Goal: Task Accomplishment & Management: Manage account settings

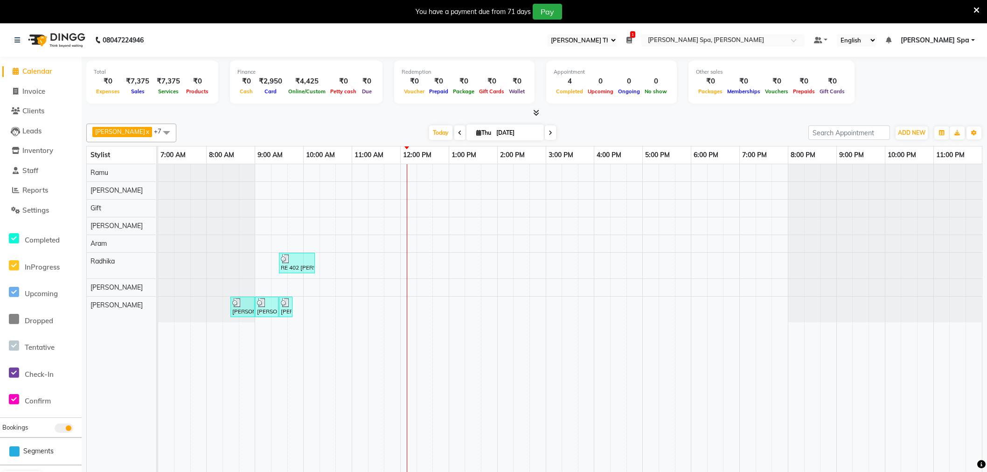
select select "100"
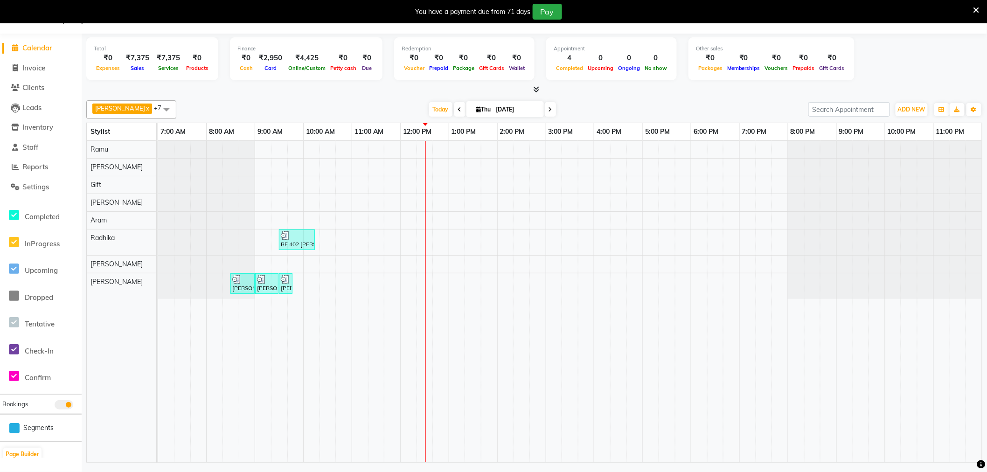
click at [37, 47] on span "Calendar" at bounding box center [37, 47] width 30 height 9
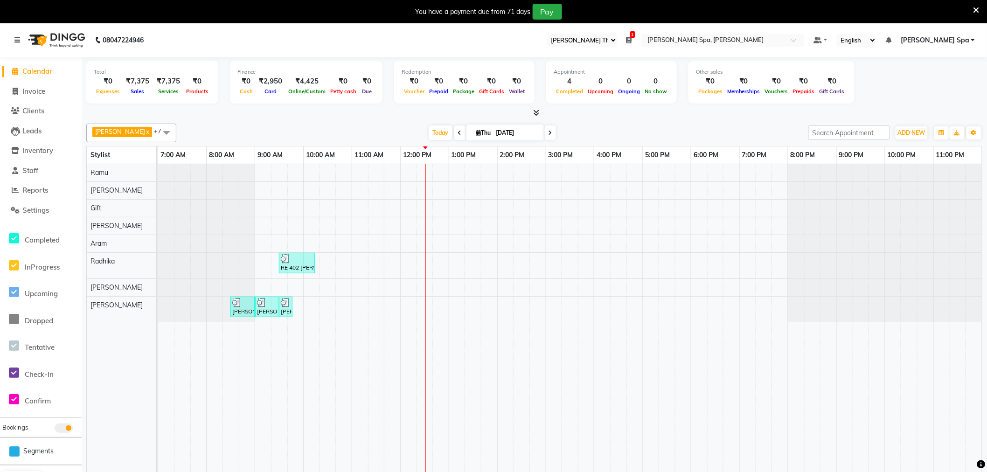
click at [16, 39] on icon at bounding box center [17, 40] width 6 height 7
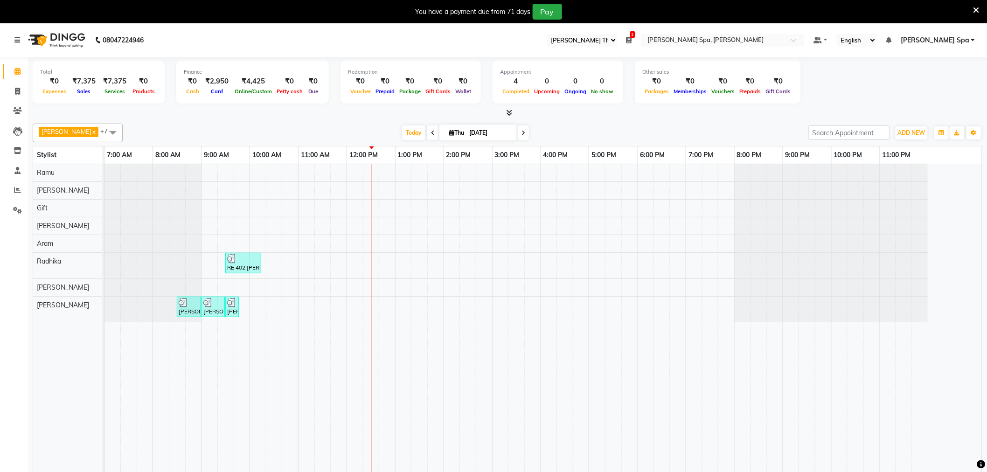
click at [14, 38] on icon at bounding box center [17, 40] width 6 height 7
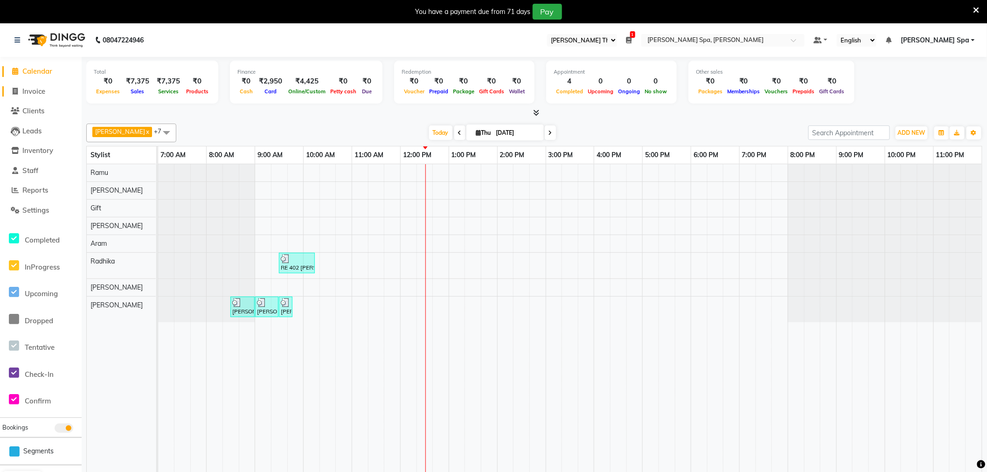
click at [38, 93] on span "Invoice" at bounding box center [33, 91] width 23 height 9
select select "service"
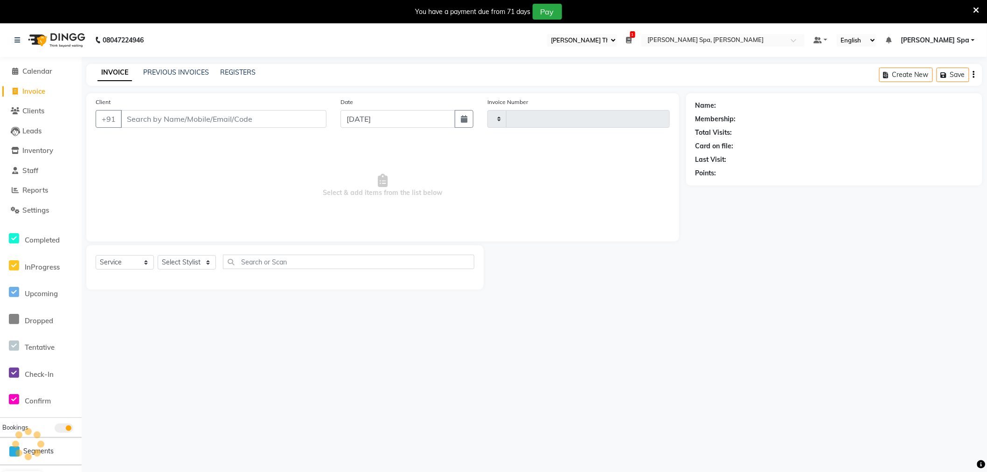
type input "1513"
select select "8545"
click at [34, 92] on span "Invoice" at bounding box center [33, 91] width 23 height 9
select select "service"
type input "1513"
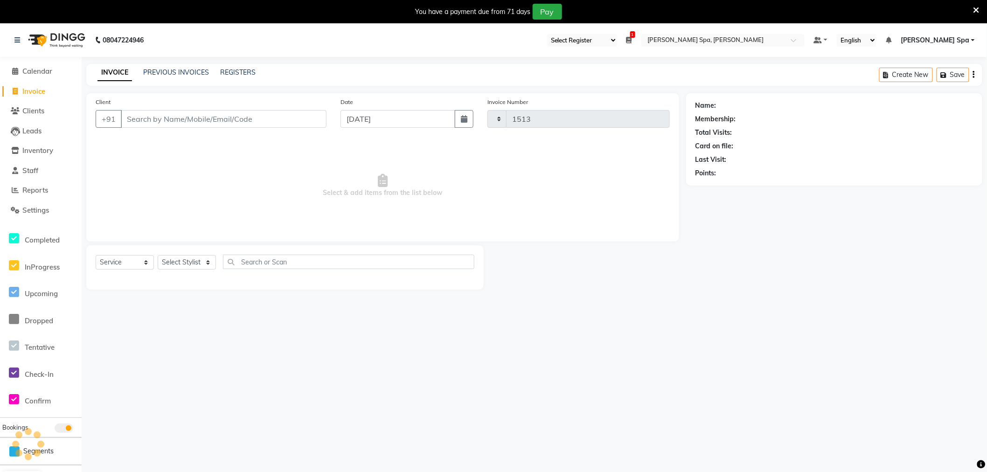
select select "8545"
click at [41, 70] on span "Calendar" at bounding box center [37, 71] width 30 height 9
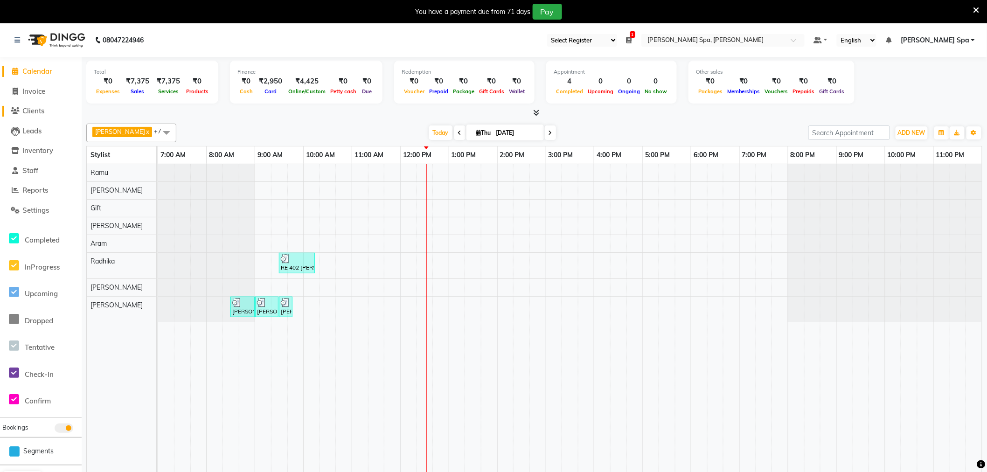
click at [42, 110] on span "Clients" at bounding box center [33, 110] width 22 height 9
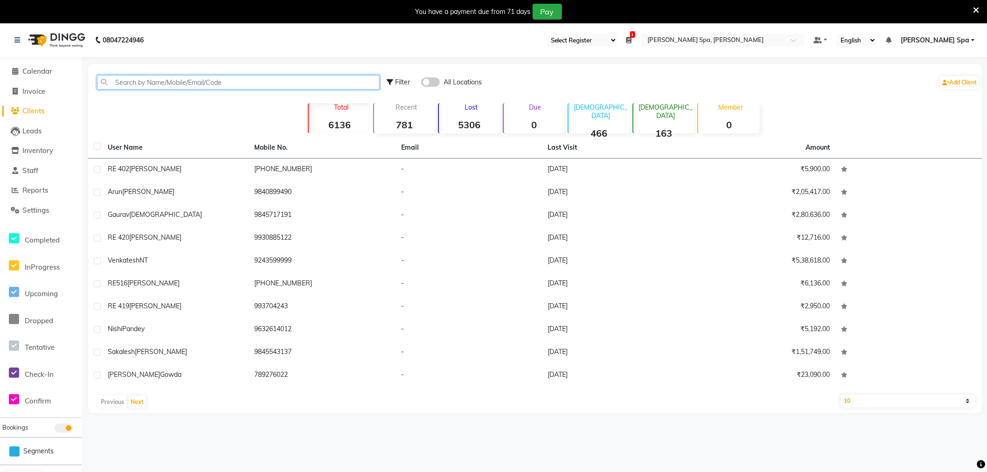
click at [157, 79] on input "text" at bounding box center [238, 82] width 283 height 14
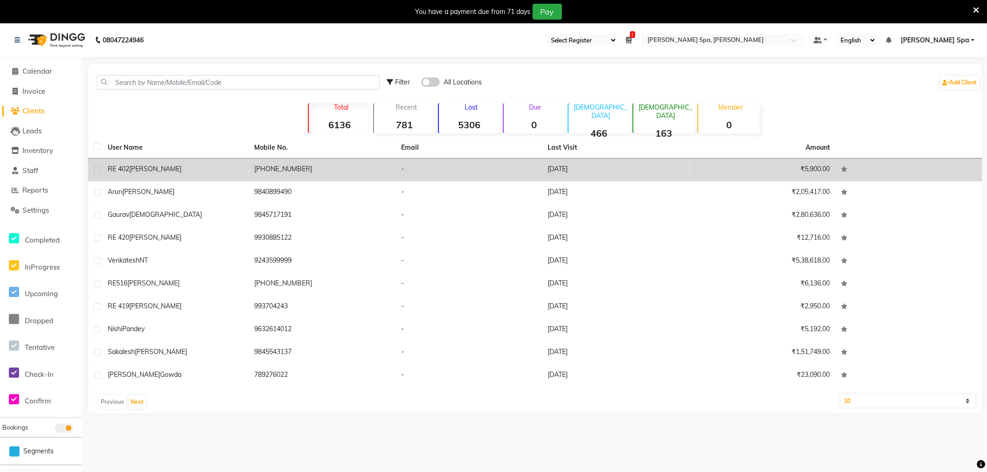
click at [151, 176] on td "RE 402 [PERSON_NAME]" at bounding box center [175, 170] width 147 height 23
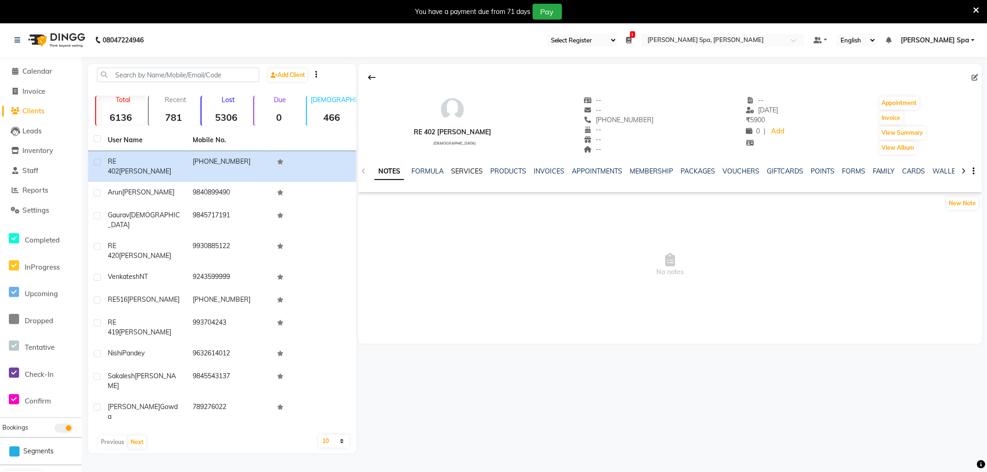
click at [467, 172] on link "SERVICES" at bounding box center [467, 171] width 32 height 8
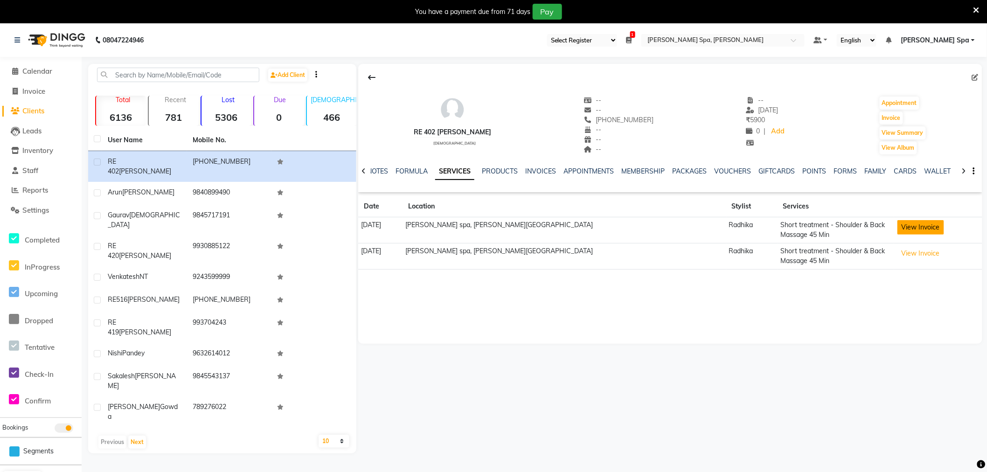
click at [898, 225] on button "View Invoice" at bounding box center [921, 227] width 47 height 14
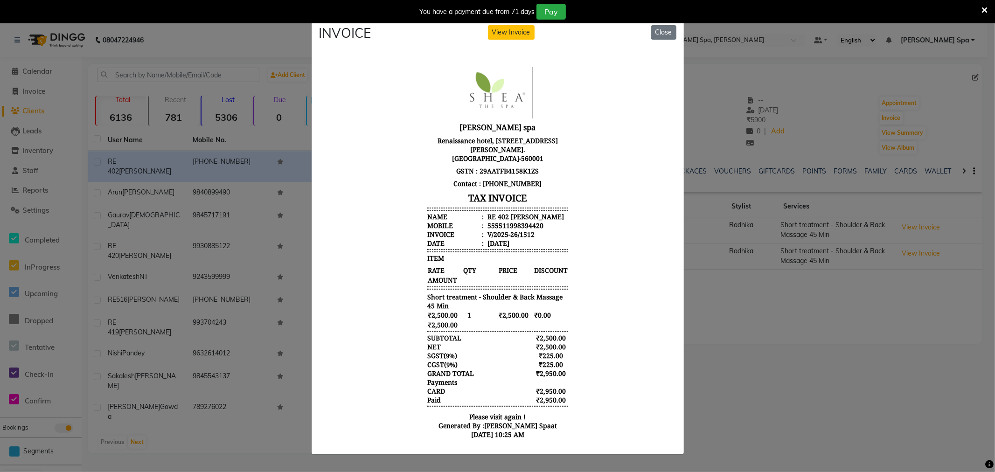
click at [658, 22] on div "You have a payment due from 71 days Pay" at bounding box center [497, 11] width 995 height 23
click at [659, 25] on button "Close" at bounding box center [663, 32] width 25 height 14
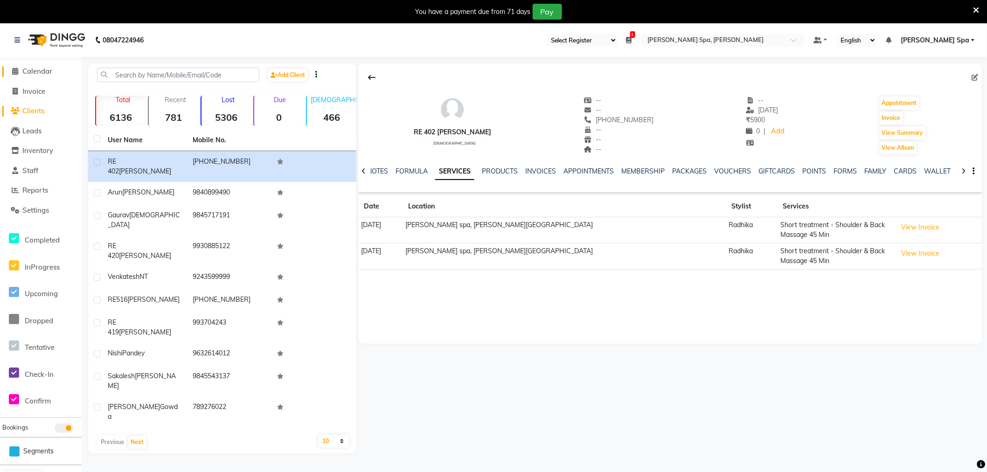
click at [47, 72] on span "Calendar" at bounding box center [37, 71] width 30 height 9
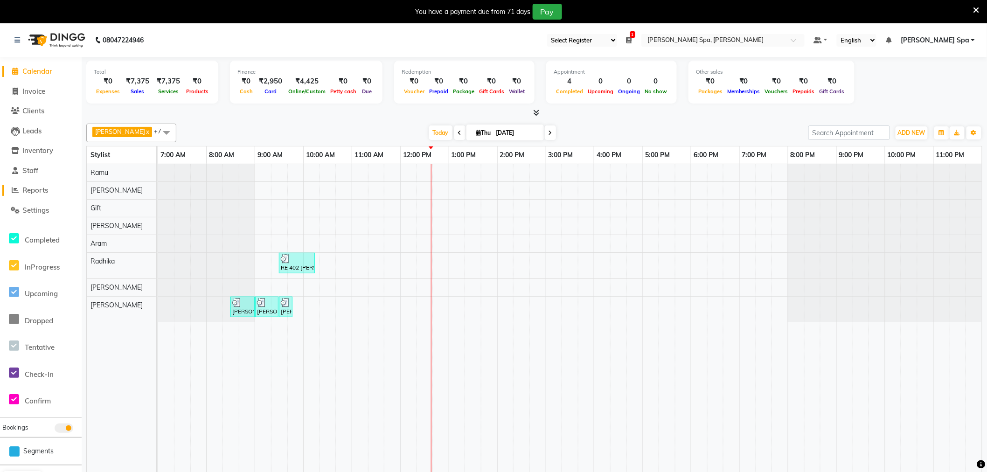
click at [40, 192] on span "Reports" at bounding box center [35, 190] width 26 height 9
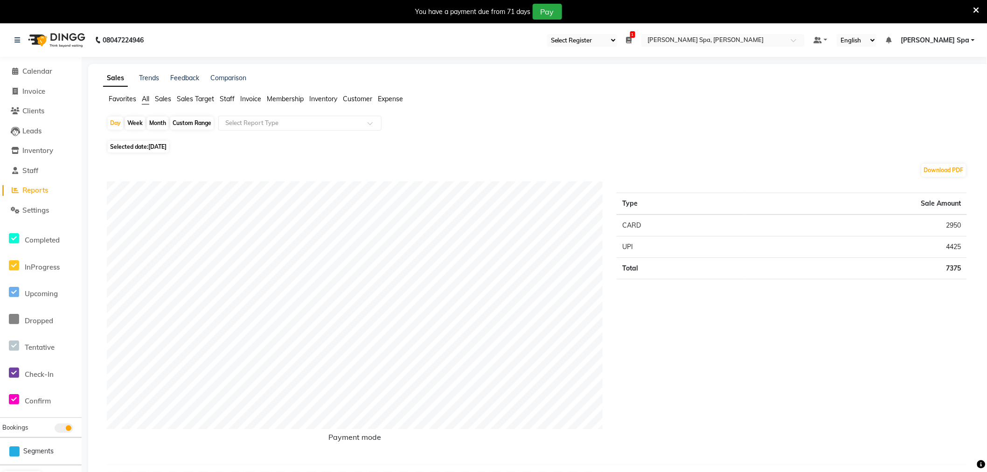
click at [232, 100] on span "Staff" at bounding box center [227, 99] width 15 height 8
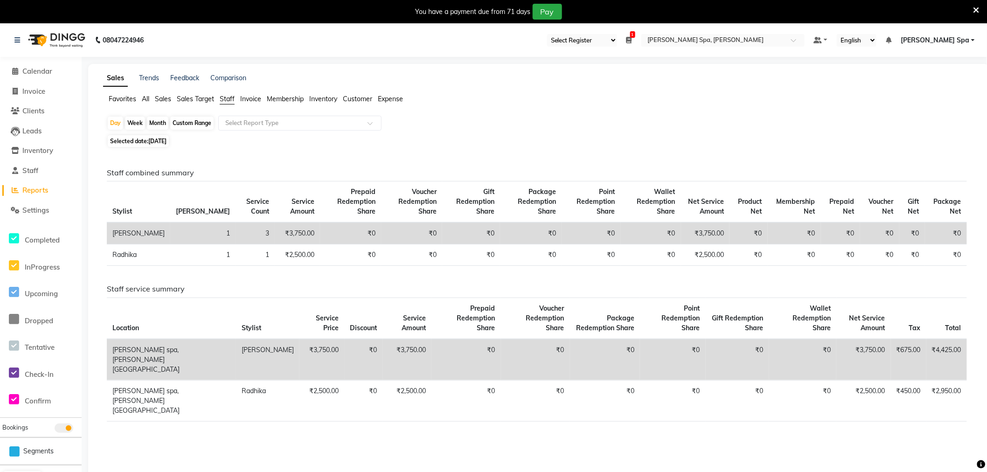
click at [188, 127] on div "Custom Range" at bounding box center [191, 123] width 43 height 13
select select "9"
select select "2025"
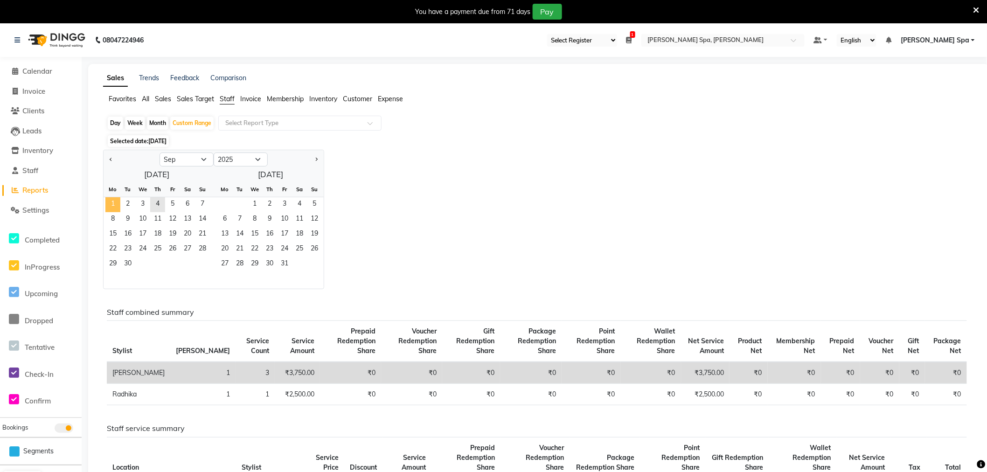
click at [114, 206] on span "1" at bounding box center [112, 204] width 15 height 15
click at [160, 206] on span "4" at bounding box center [157, 204] width 15 height 15
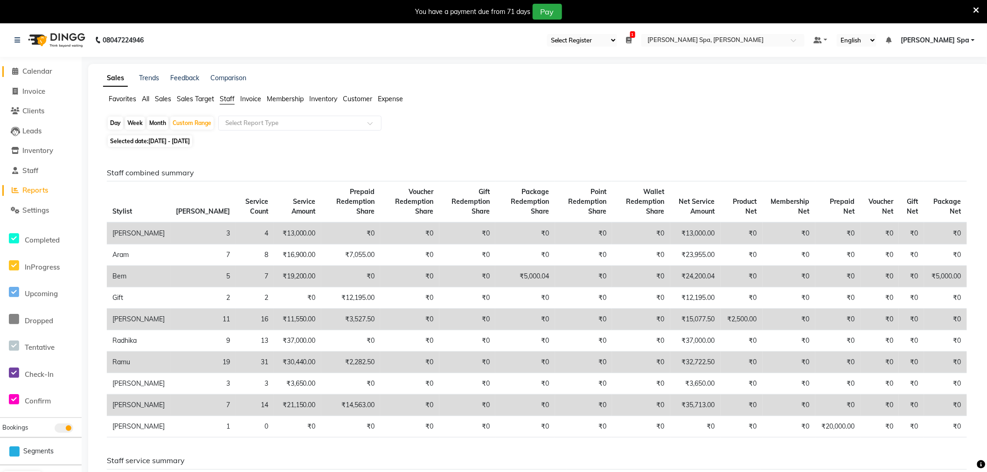
click at [42, 72] on span "Calendar" at bounding box center [37, 71] width 30 height 9
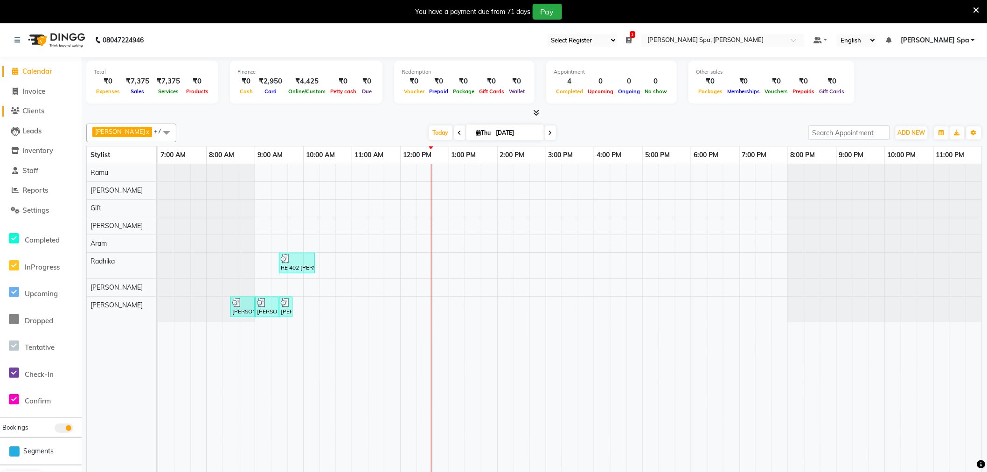
click at [34, 112] on span "Clients" at bounding box center [33, 110] width 22 height 9
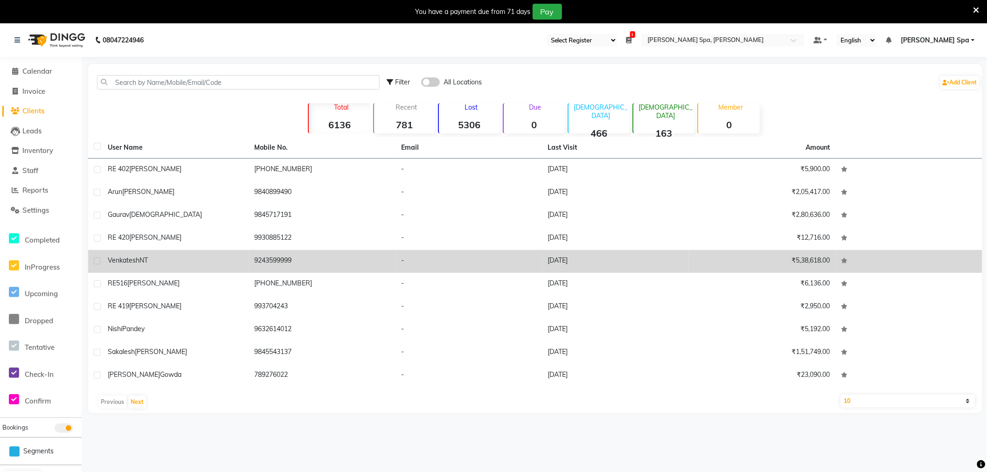
click at [135, 257] on span "Venkatesh" at bounding box center [124, 260] width 32 height 8
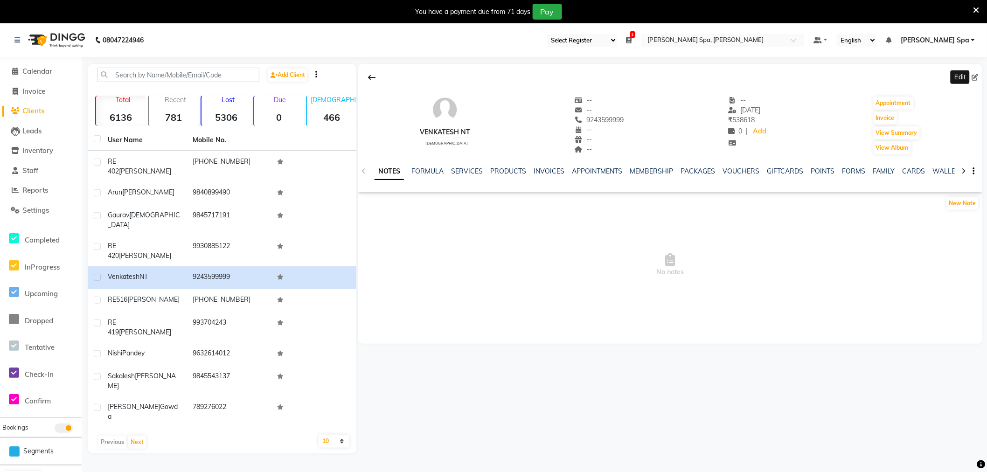
click at [975, 78] on icon at bounding box center [975, 77] width 7 height 7
select select "[DEMOGRAPHIC_DATA]"
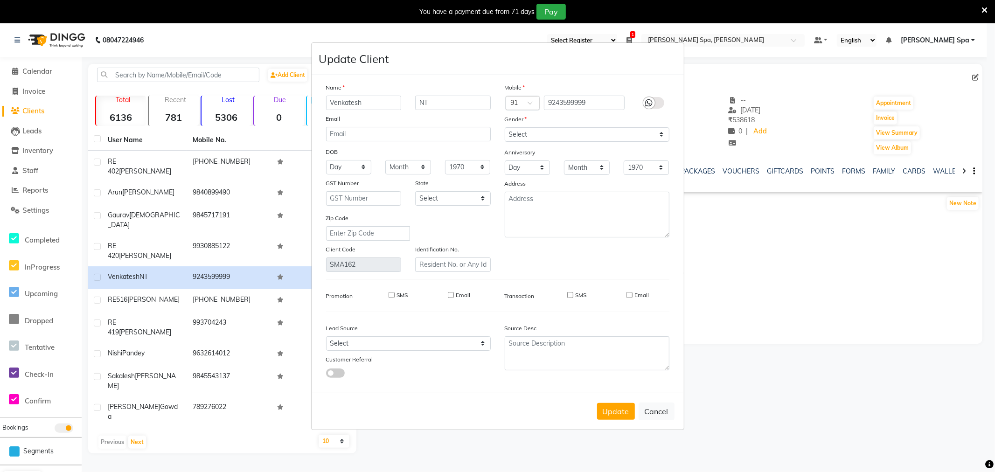
click at [393, 299] on div "SMS" at bounding box center [392, 295] width 32 height 8
click at [392, 295] on input "SMS" at bounding box center [392, 295] width 6 height 6
checkbox input "true"
click at [449, 294] on input "Email" at bounding box center [451, 295] width 6 height 6
checkbox input "true"
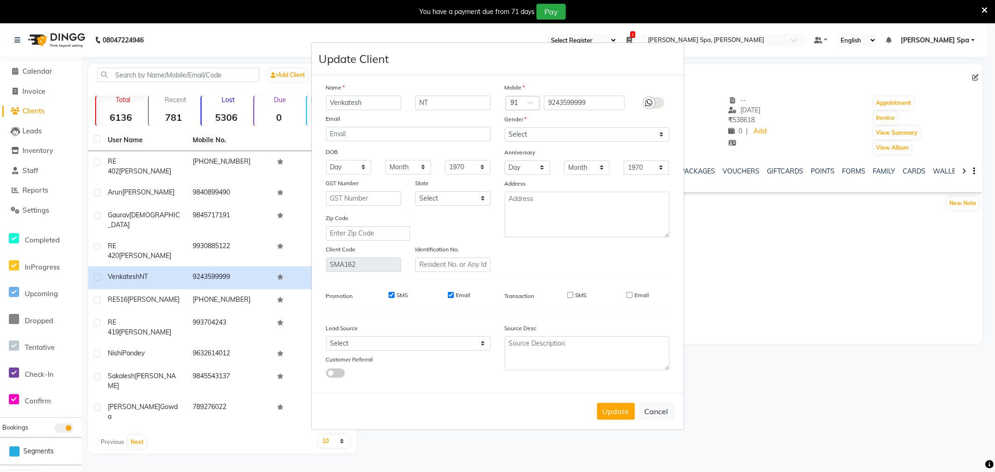
click at [570, 295] on input "SMS" at bounding box center [570, 295] width 6 height 6
checkbox input "true"
click at [632, 295] on input "Email" at bounding box center [630, 295] width 6 height 6
checkbox input "true"
click at [614, 416] on button "Update" at bounding box center [616, 411] width 38 height 17
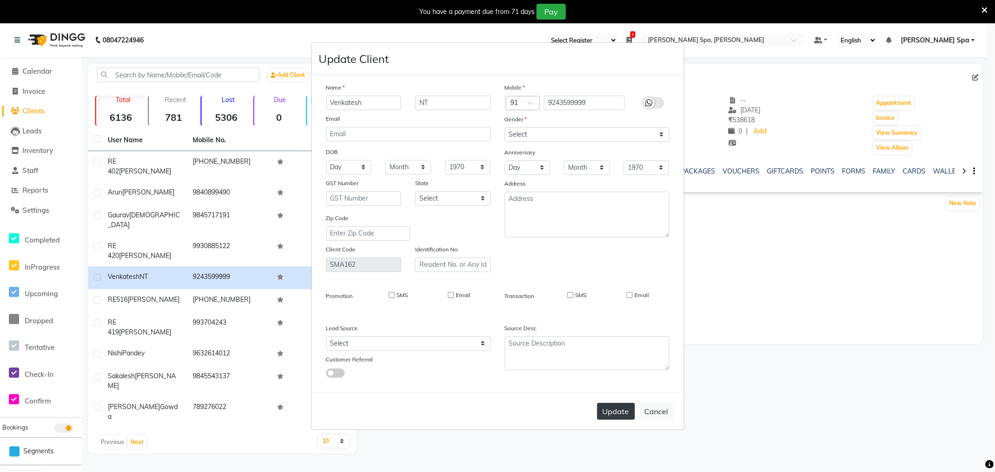
select select
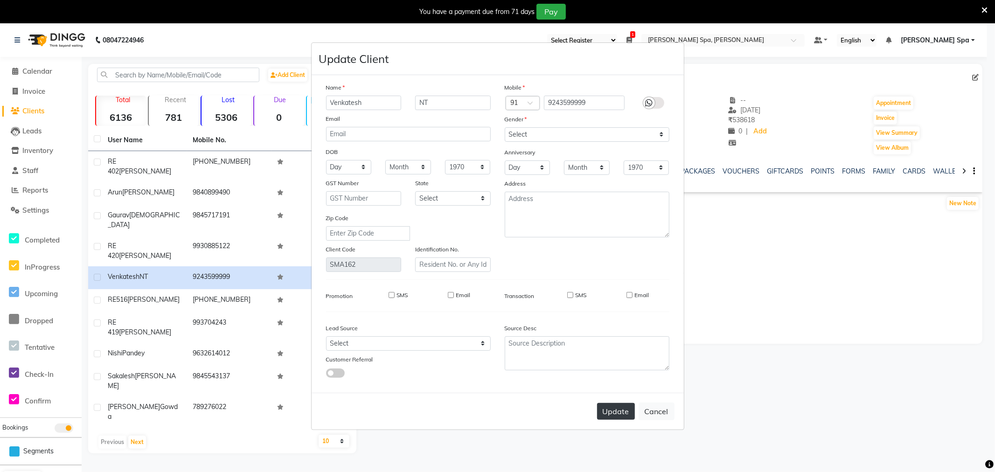
select select
checkbox input "false"
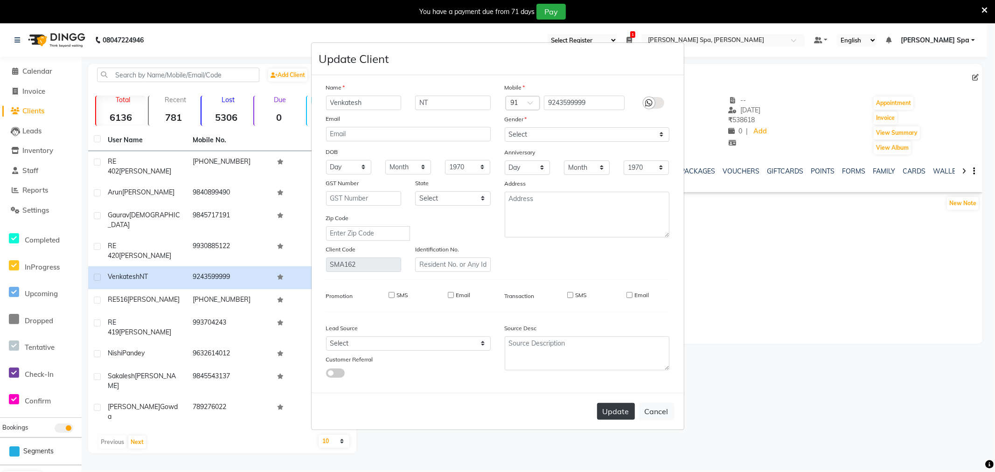
checkbox input "false"
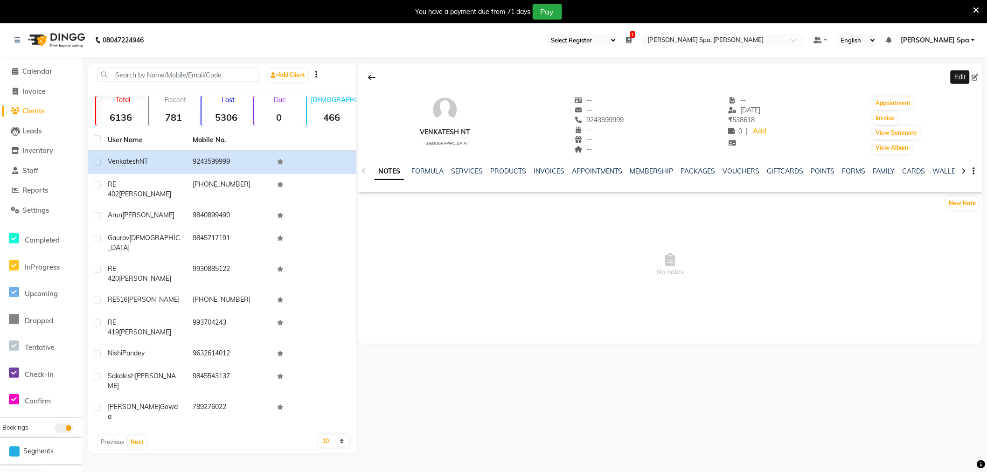
click at [980, 76] on span at bounding box center [977, 78] width 10 height 10
click at [36, 108] on span "Clients" at bounding box center [33, 110] width 22 height 9
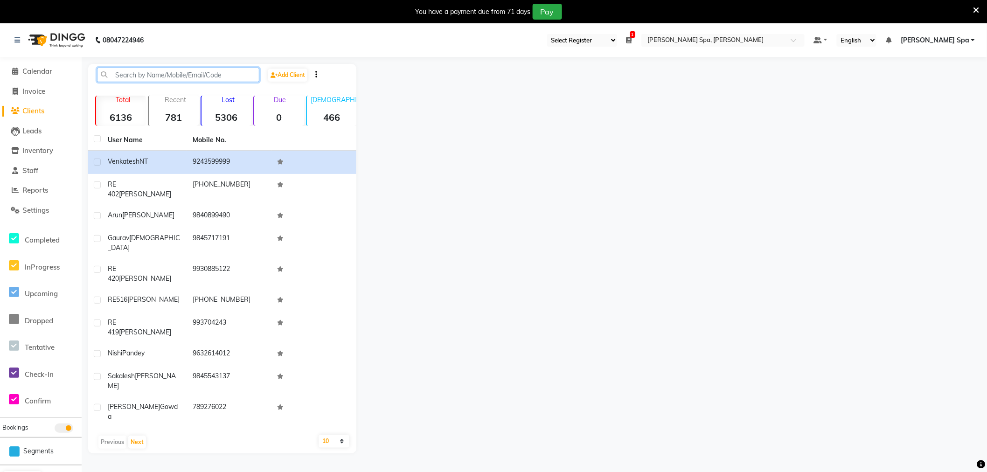
click at [136, 72] on input "text" at bounding box center [178, 75] width 162 height 14
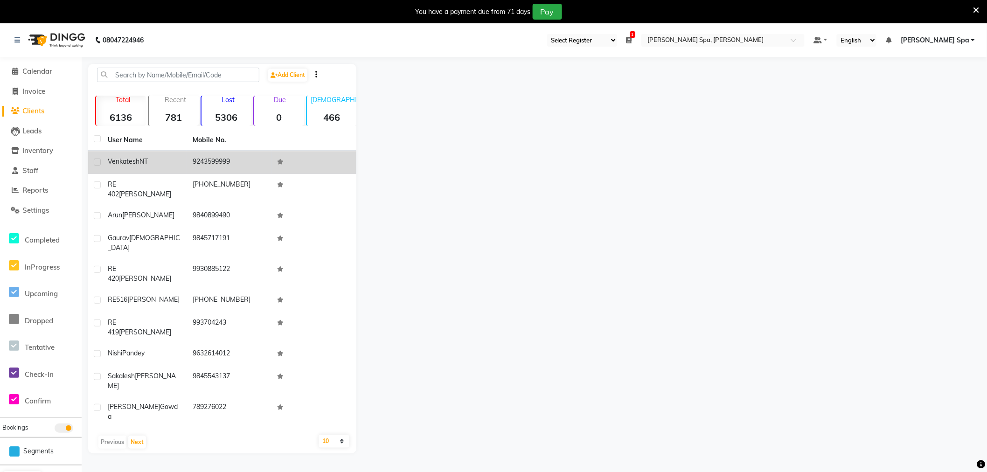
click at [131, 152] on td "Venkatesh NT" at bounding box center [144, 162] width 85 height 23
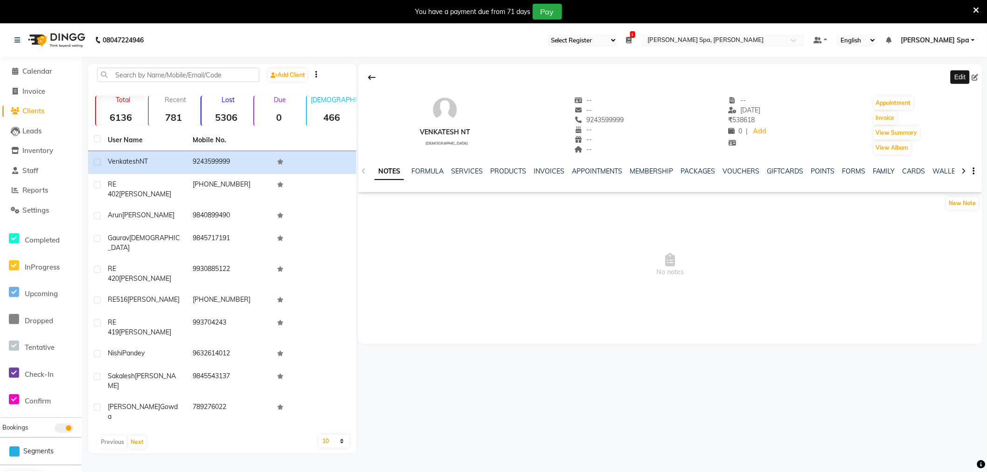
click at [981, 76] on span at bounding box center [977, 78] width 10 height 10
click at [980, 77] on span at bounding box center [977, 78] width 10 height 10
click at [976, 77] on icon at bounding box center [975, 77] width 7 height 7
select select "[DEMOGRAPHIC_DATA]"
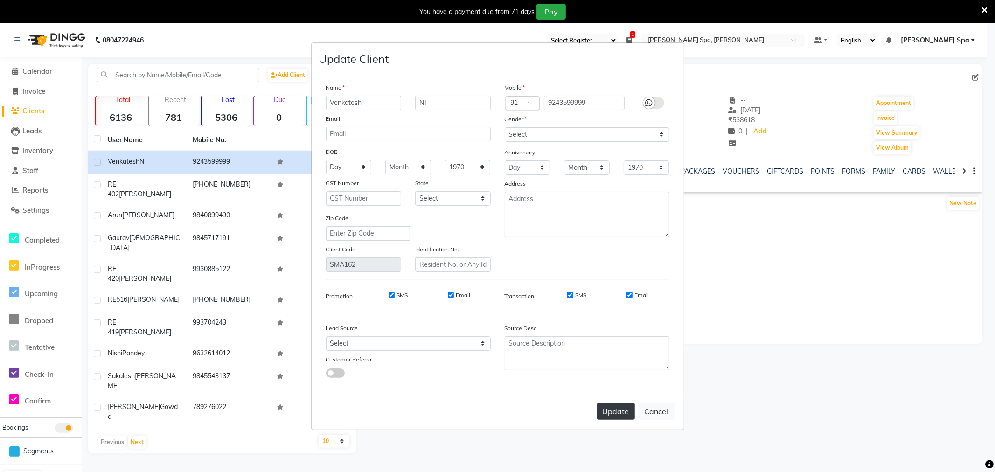
click at [612, 410] on button "Update" at bounding box center [616, 411] width 38 height 17
select select
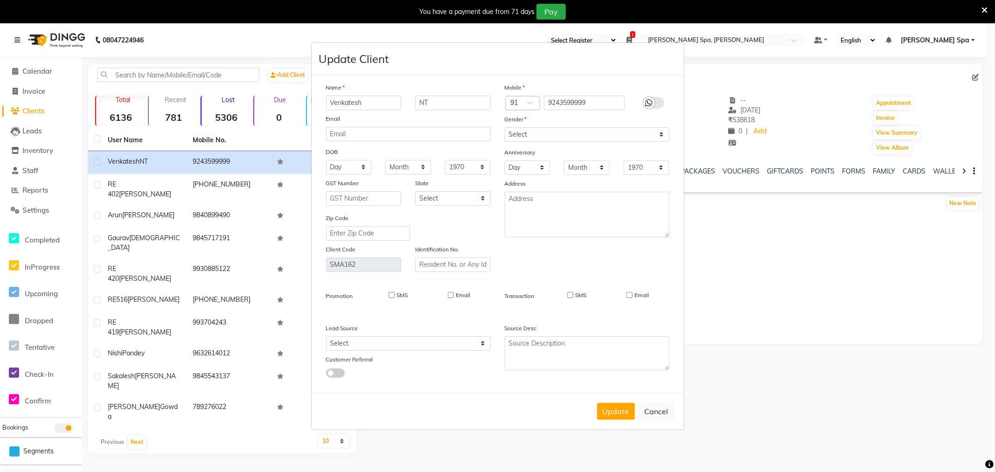
select select
checkbox input "false"
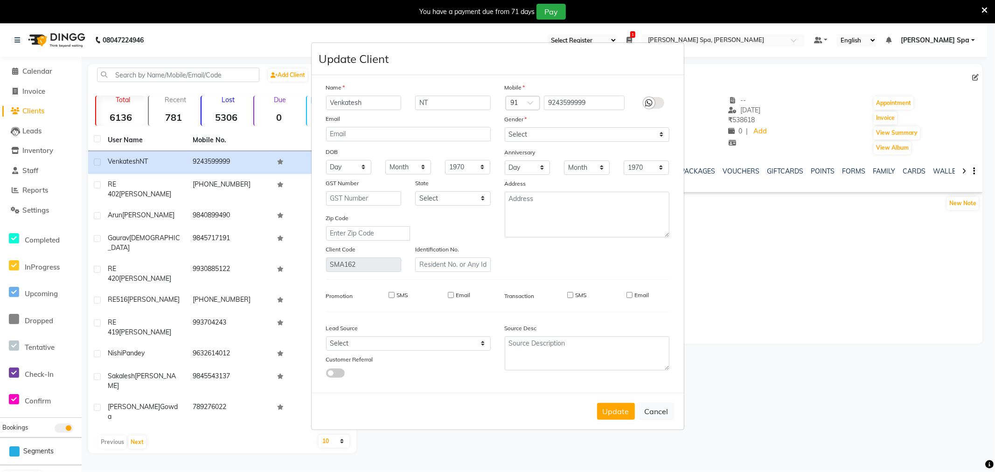
checkbox input "false"
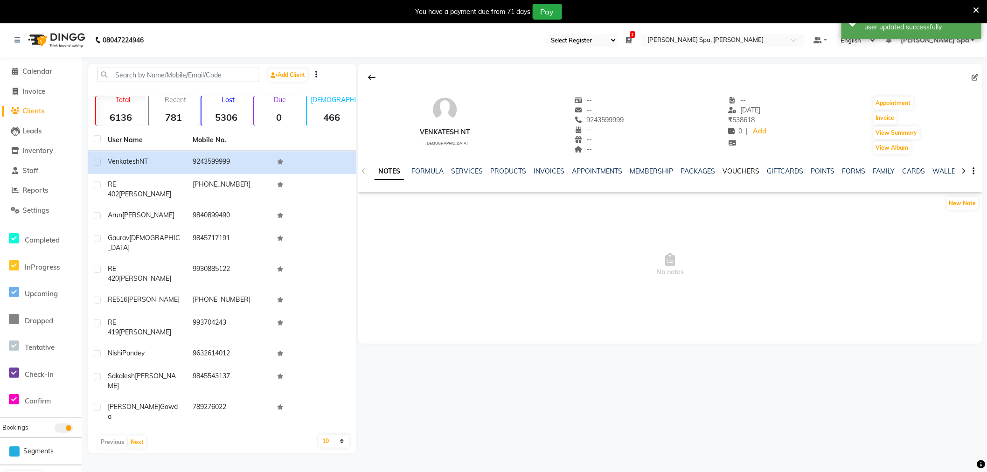
click at [728, 172] on link "VOUCHERS" at bounding box center [741, 171] width 37 height 8
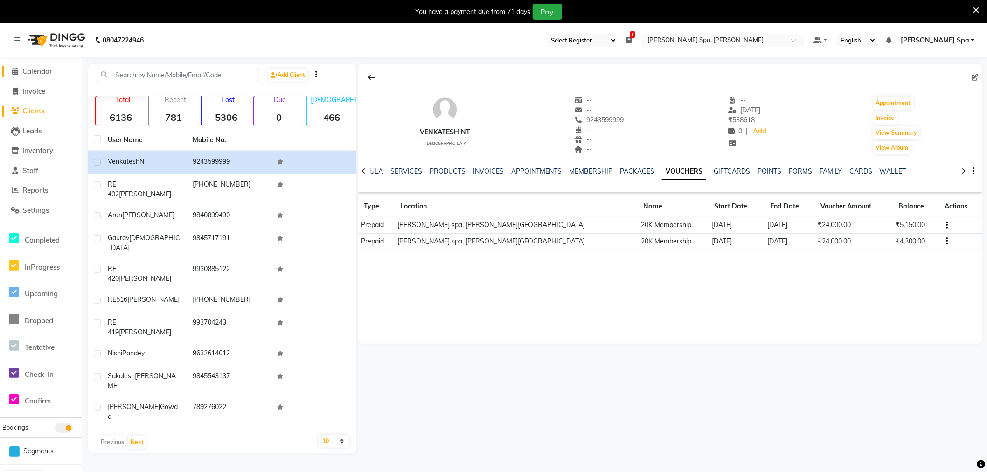
click at [35, 69] on span "Calendar" at bounding box center [37, 71] width 30 height 9
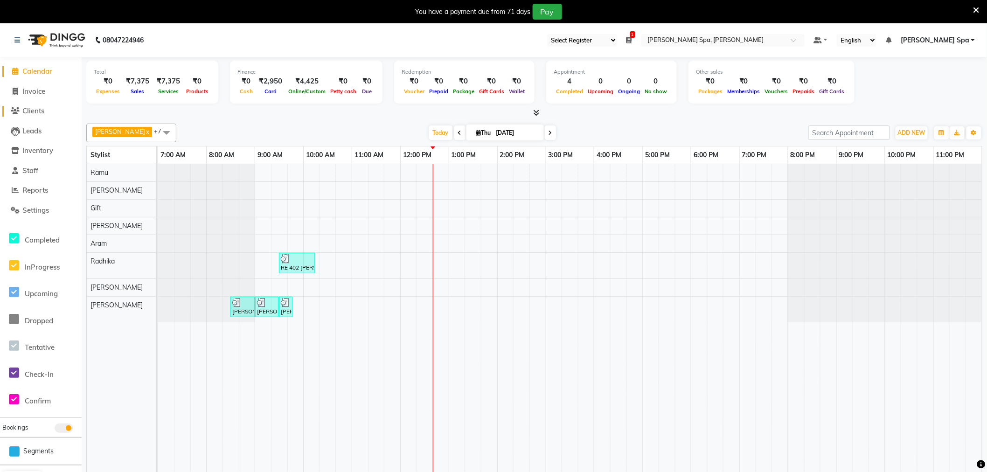
click at [44, 106] on span "Clients" at bounding box center [33, 110] width 22 height 9
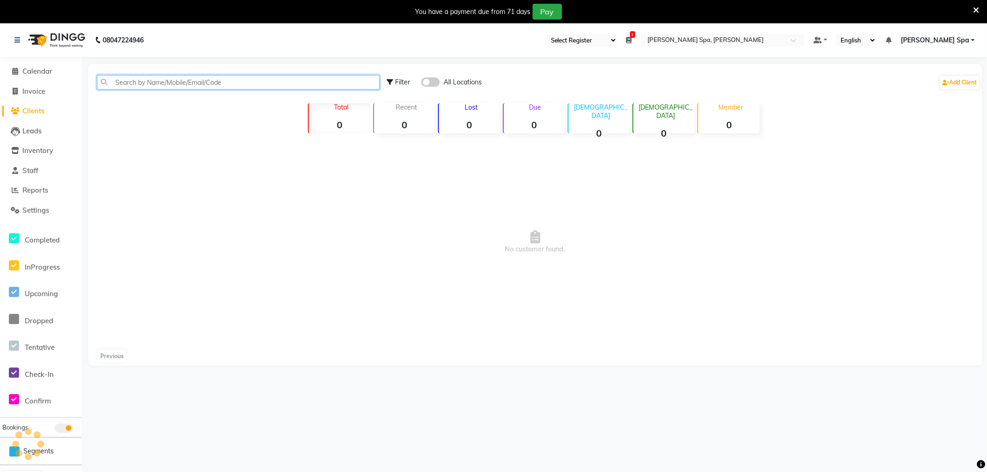
click at [208, 83] on input "text" at bounding box center [238, 82] width 283 height 14
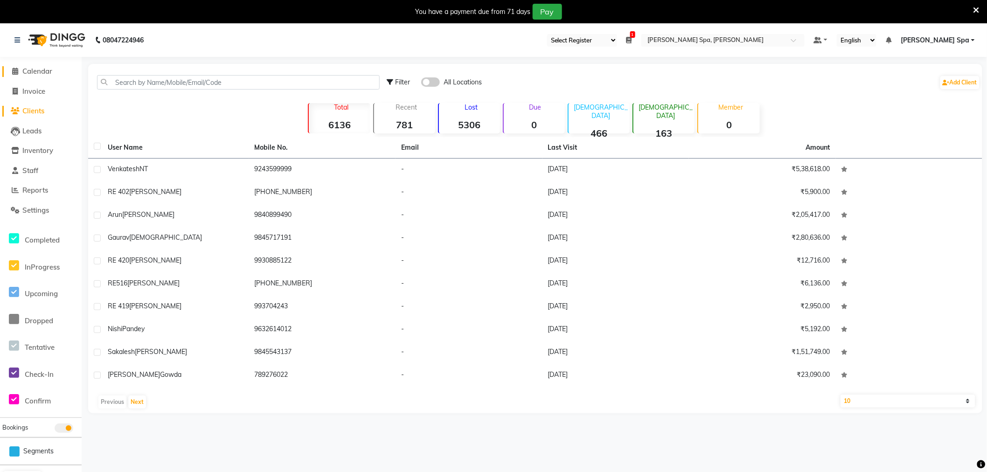
click at [41, 72] on span "Calendar" at bounding box center [37, 71] width 30 height 9
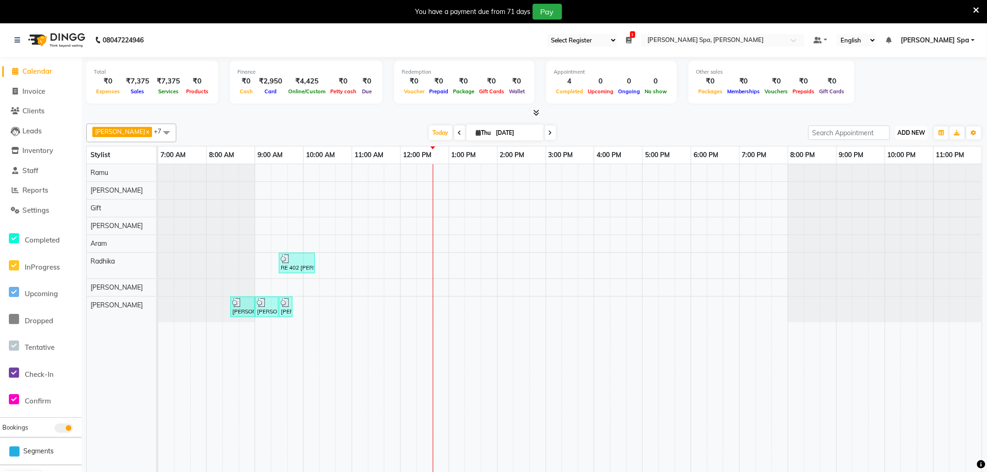
click at [917, 134] on span "ADD NEW" at bounding box center [912, 132] width 28 height 7
click at [873, 162] on link "Add Invoice" at bounding box center [891, 162] width 74 height 12
select select "service"
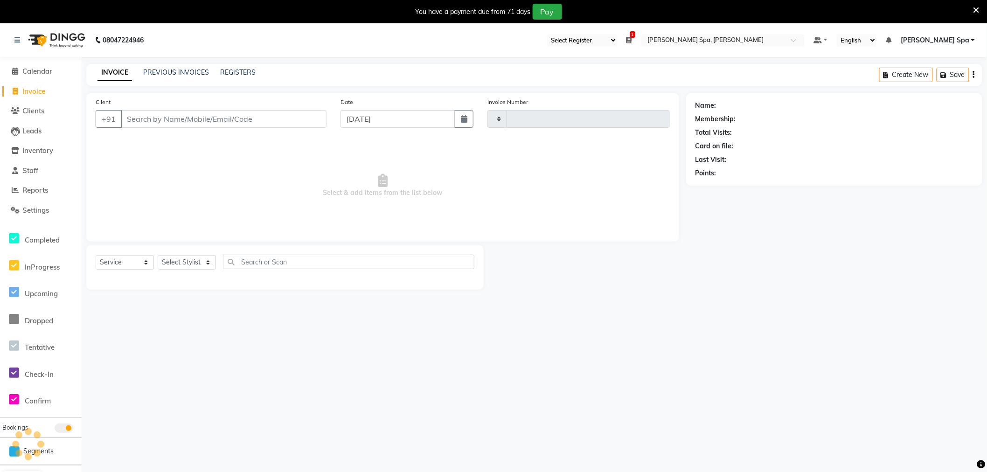
type input "1513"
select select "8545"
click at [154, 123] on input "Client" at bounding box center [224, 119] width 206 height 18
click at [132, 263] on select "Select Service Product Membership Package Voucher Prepaid Gift Card" at bounding box center [125, 262] width 58 height 14
click at [192, 262] on select "Select Stylist [PERSON_NAME] [PERSON_NAME] Gift [PERSON_NAME] [PERSON_NAME] Rad…" at bounding box center [187, 262] width 58 height 14
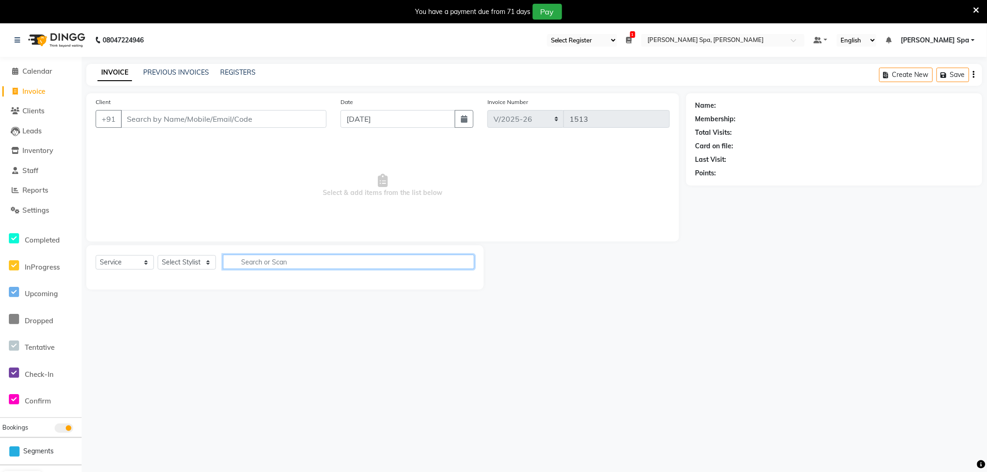
click at [282, 260] on input "text" at bounding box center [348, 262] width 251 height 14
click at [313, 263] on input "text" at bounding box center [348, 262] width 251 height 14
click at [179, 267] on select "Select Stylist [PERSON_NAME] [PERSON_NAME] Gift [PERSON_NAME] [PERSON_NAME] Rad…" at bounding box center [187, 262] width 58 height 14
click at [103, 262] on select "Select Service Product Membership Package Voucher Prepaid Gift Card" at bounding box center [125, 262] width 58 height 14
select select "P"
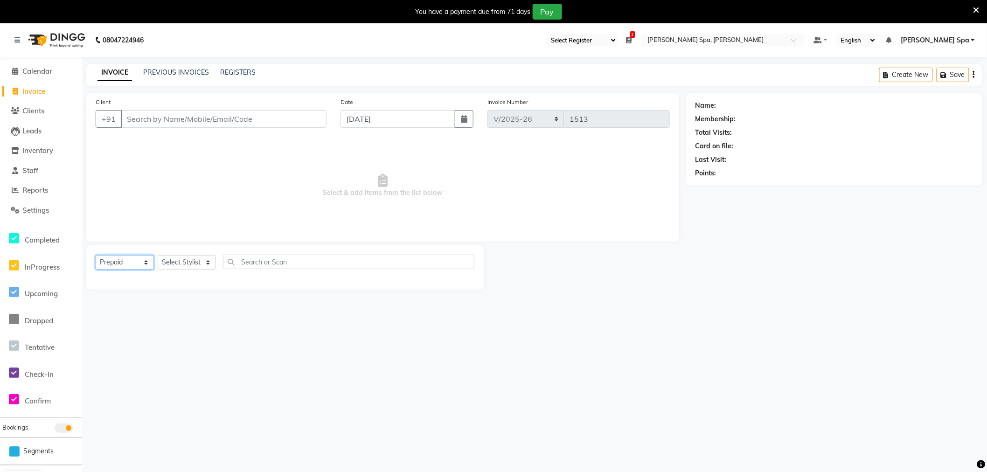
click at [96, 256] on select "Select Service Product Membership Package Voucher Prepaid Gift Card" at bounding box center [125, 262] width 58 height 14
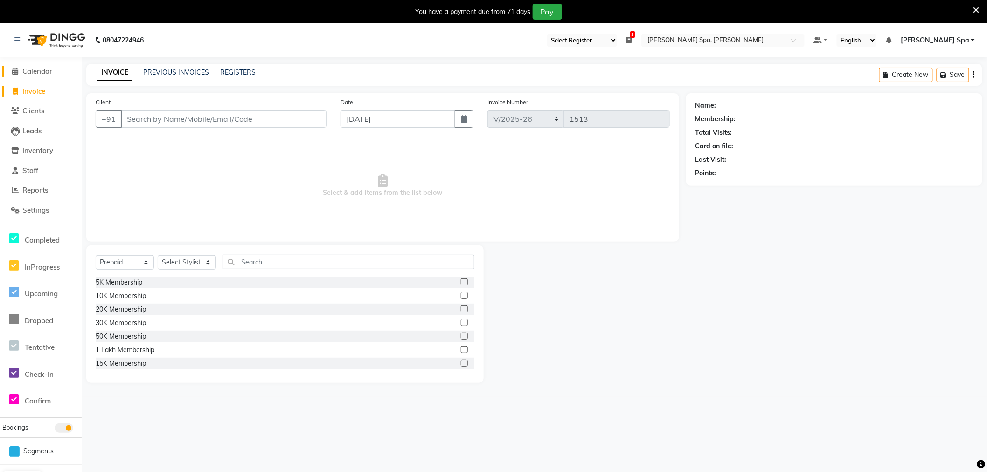
drag, startPoint x: 30, startPoint y: 70, endPoint x: 551, endPoint y: 54, distance: 521.0
click at [30, 70] on span "Calendar" at bounding box center [37, 71] width 30 height 9
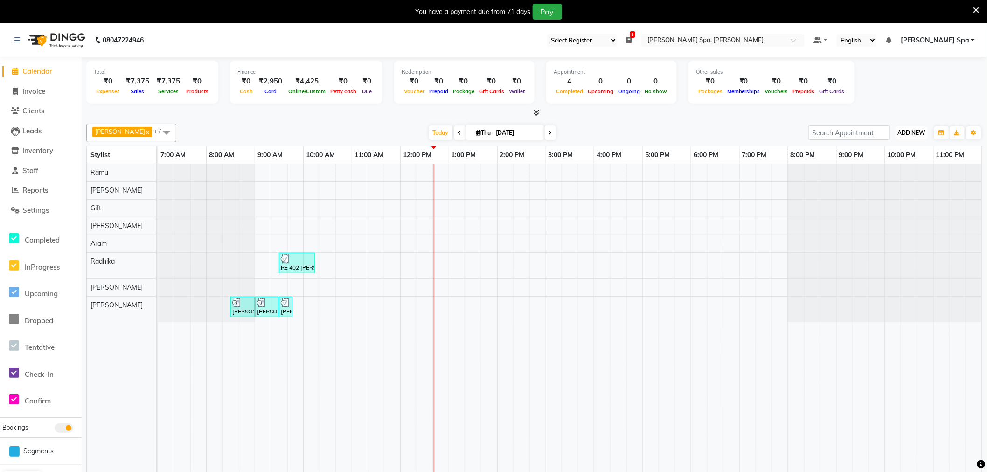
click at [912, 133] on span "ADD NEW" at bounding box center [912, 132] width 28 height 7
click at [33, 108] on span "Clients" at bounding box center [33, 110] width 22 height 9
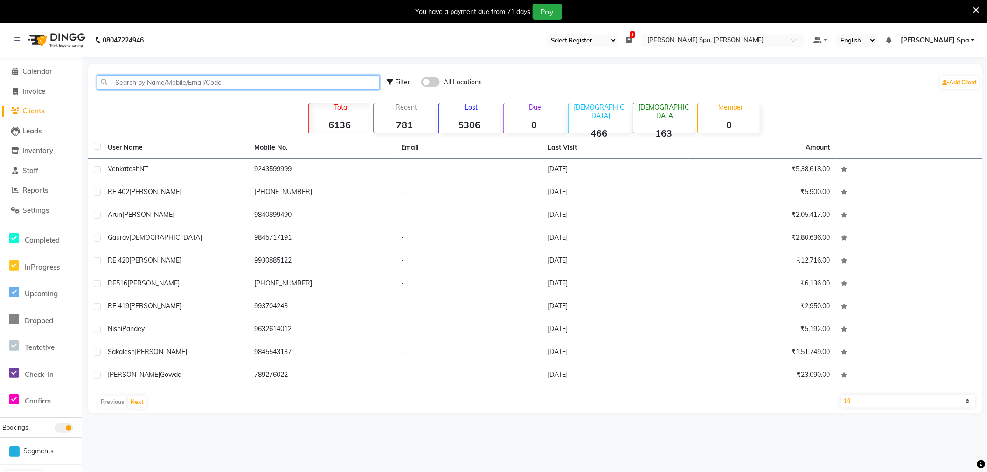
click at [213, 81] on input "text" at bounding box center [238, 82] width 283 height 14
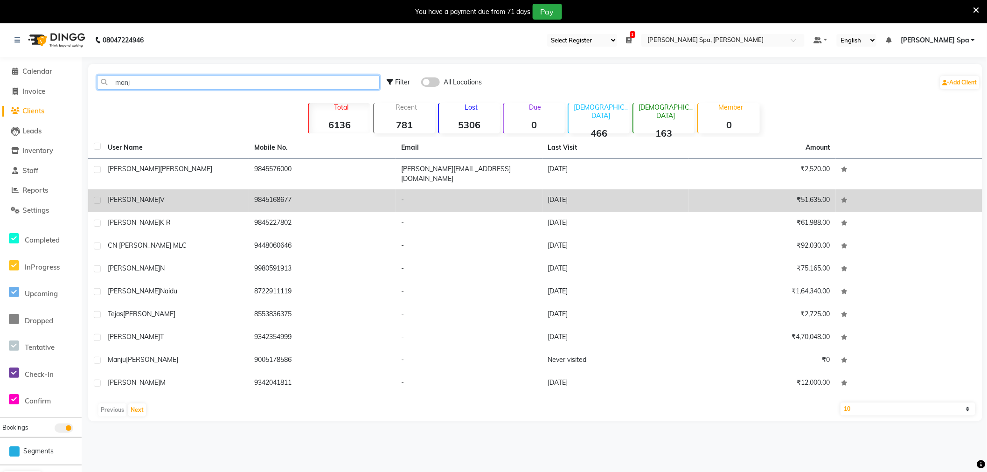
type input "manj"
click at [95, 197] on label at bounding box center [97, 200] width 7 height 7
click at [95, 198] on input "checkbox" at bounding box center [97, 201] width 6 height 6
checkbox input "true"
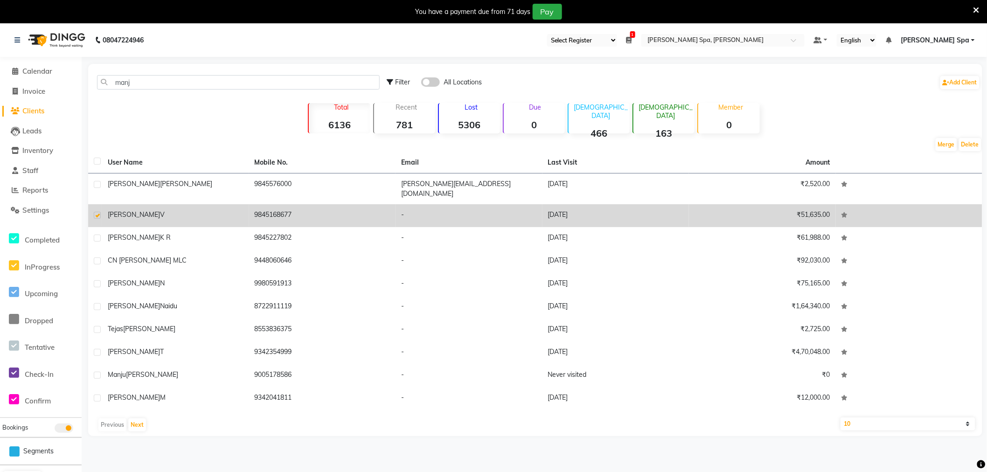
click at [193, 210] on div "[PERSON_NAME] V" at bounding box center [176, 215] width 136 height 10
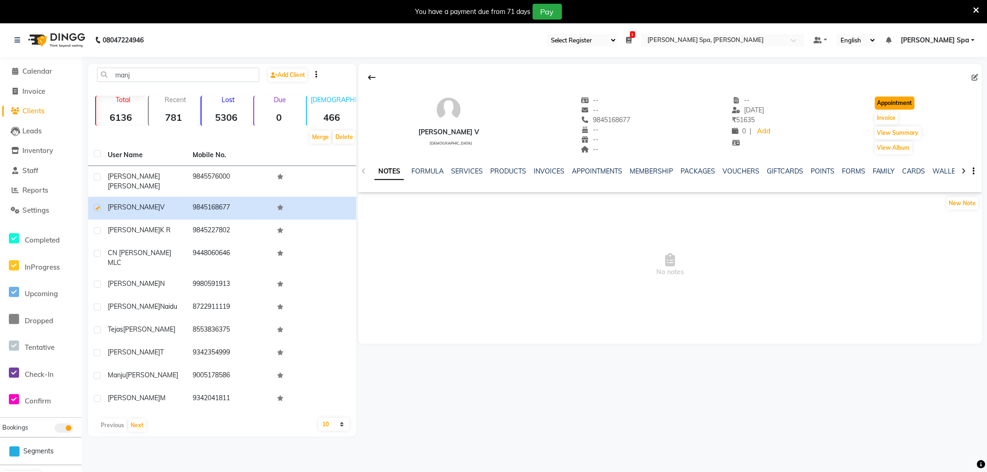
click at [898, 107] on button "Appointment" at bounding box center [895, 103] width 40 height 13
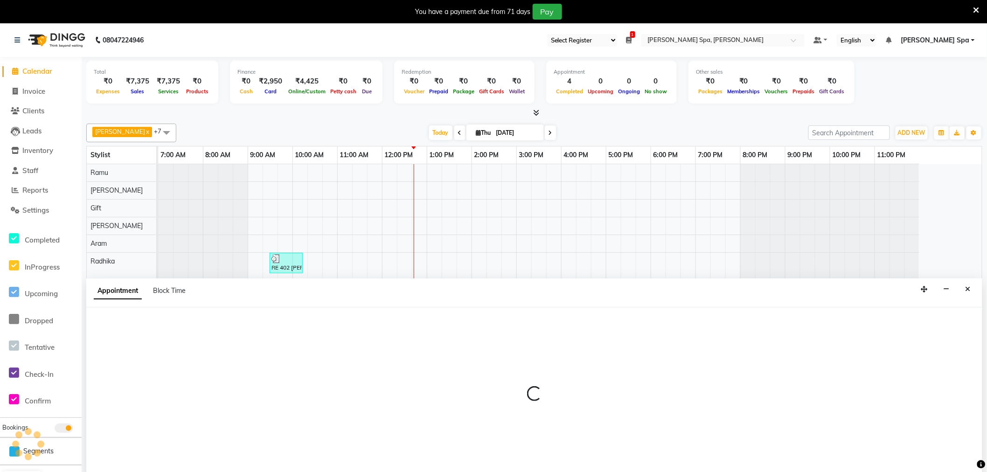
scroll to position [23, 0]
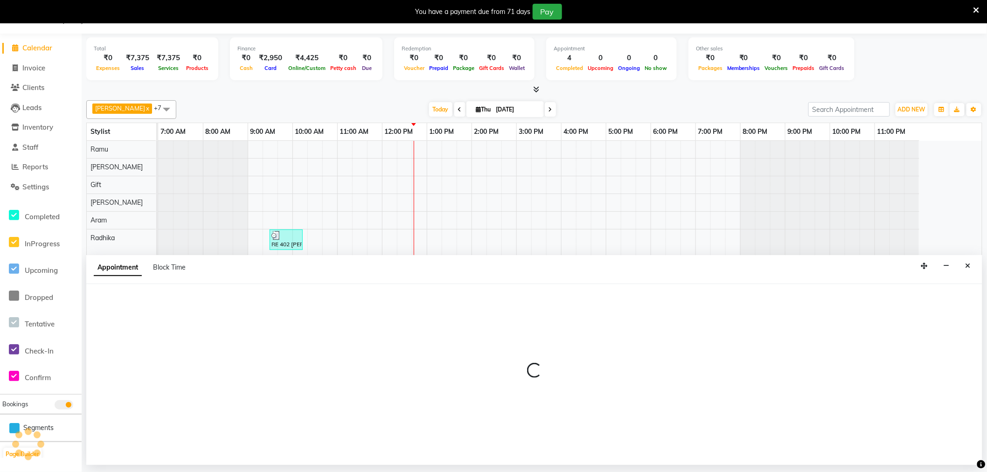
select select "480"
select select "tentative"
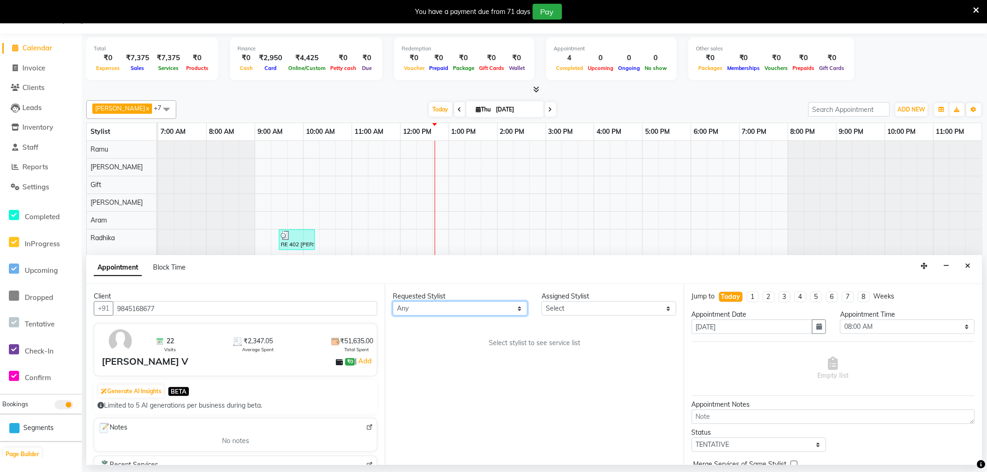
click at [519, 307] on select "Any [PERSON_NAME] Bem Gift [PERSON_NAME] Radhika [PERSON_NAME] [PERSON_NAME] Spa" at bounding box center [460, 308] width 135 height 14
select select "84952"
click at [393, 301] on select "Any [PERSON_NAME] Bem Gift [PERSON_NAME] Radhika [PERSON_NAME] [PERSON_NAME] Spa" at bounding box center [460, 308] width 135 height 14
select select "84952"
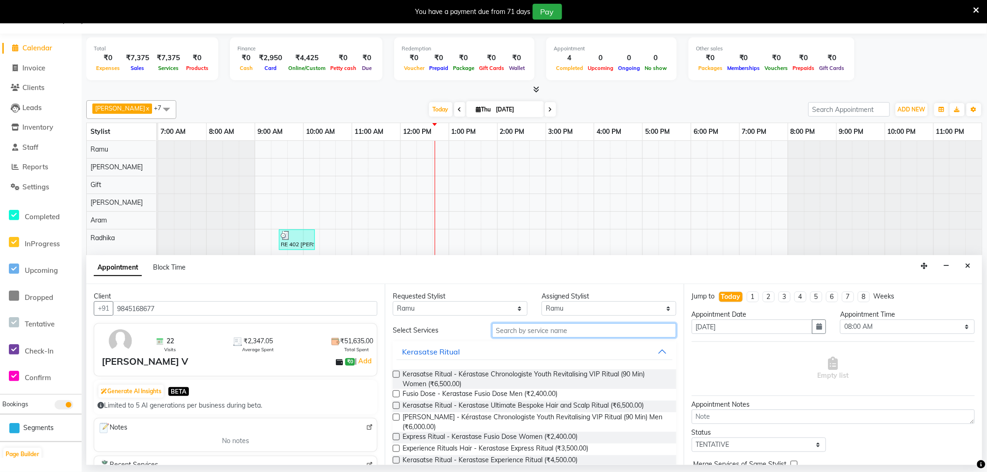
click at [565, 332] on input "text" at bounding box center [584, 330] width 184 height 14
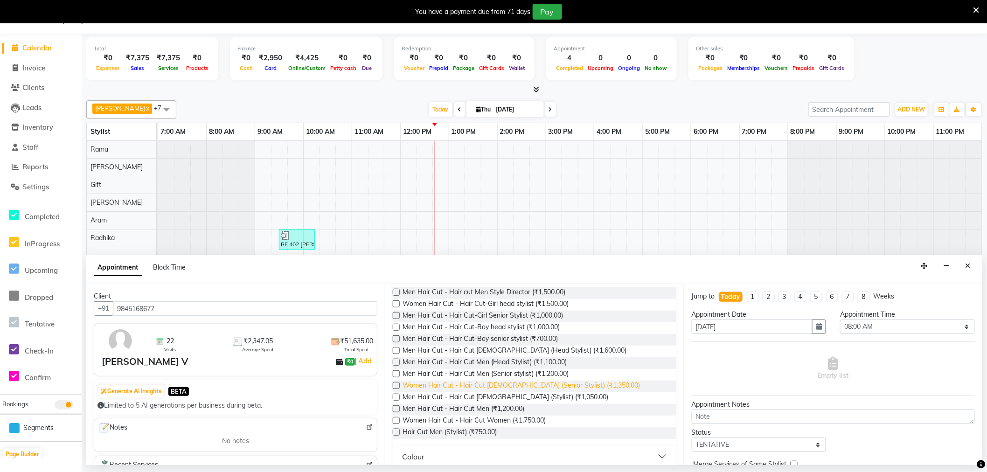
scroll to position [114, 0]
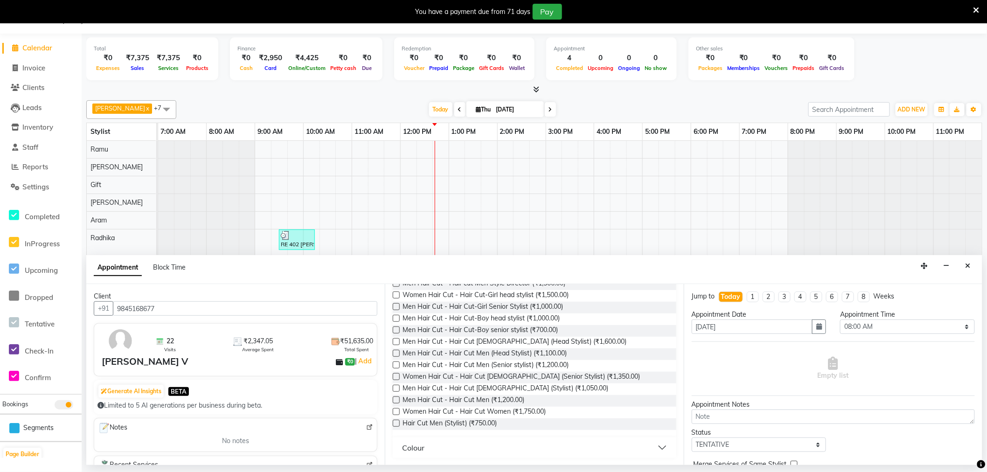
type input "hair cut"
click at [395, 423] on label at bounding box center [396, 423] width 7 height 7
click at [395, 423] on input "checkbox" at bounding box center [396, 424] width 6 height 6
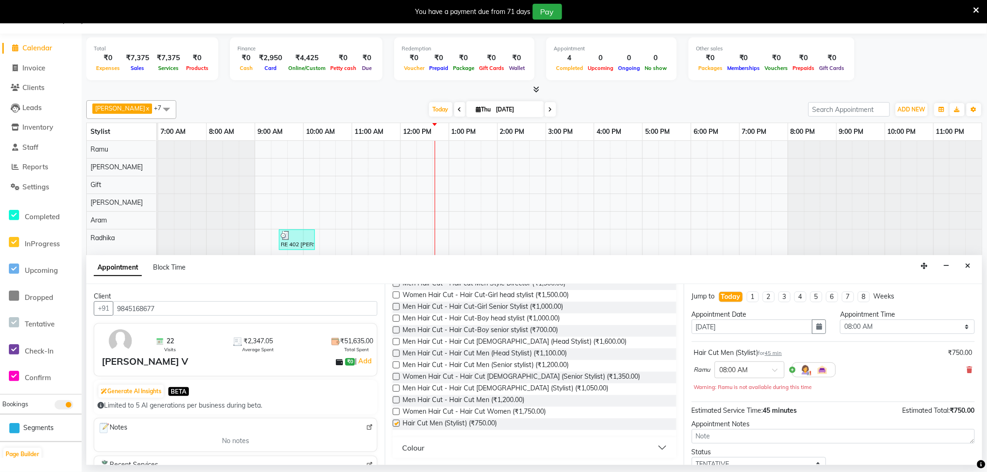
checkbox input "false"
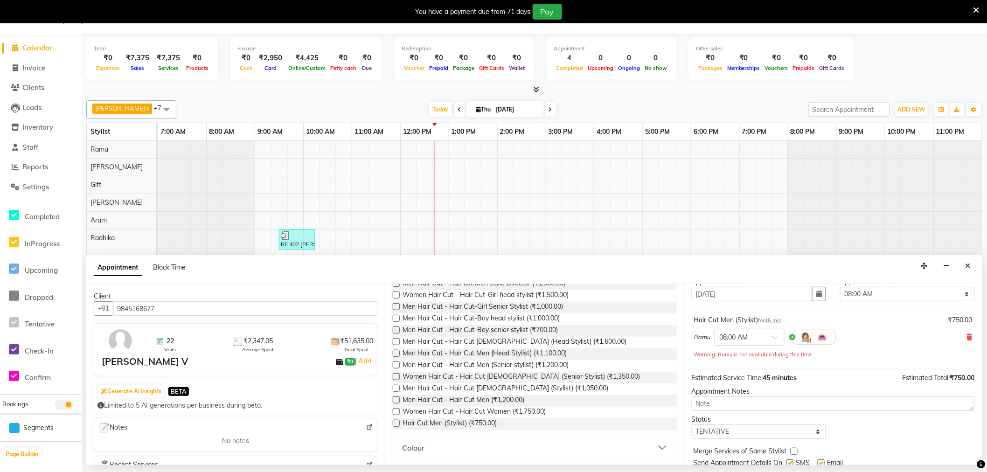
scroll to position [66, 0]
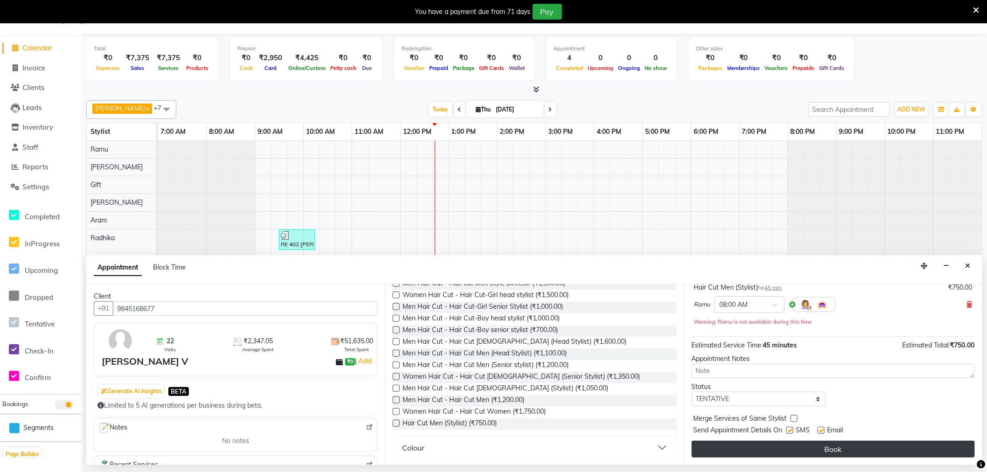
click at [814, 448] on button "Book" at bounding box center [833, 449] width 283 height 17
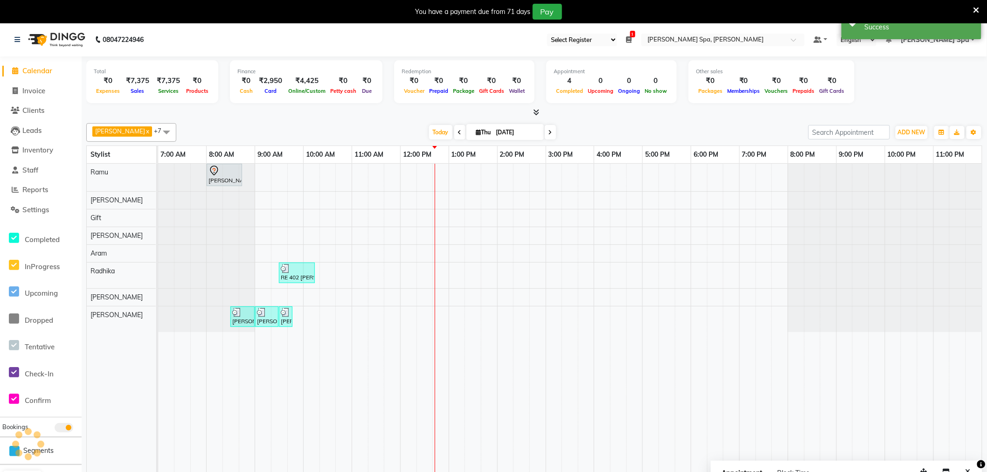
scroll to position [0, 0]
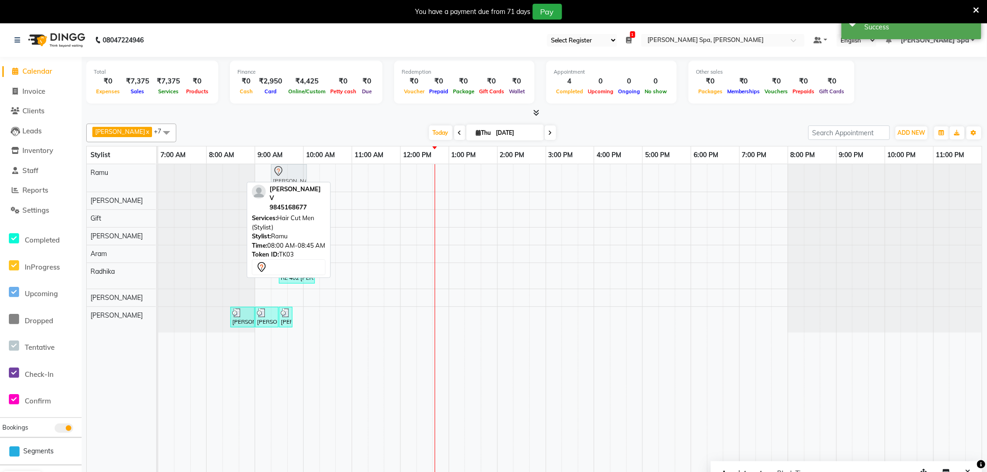
drag, startPoint x: 228, startPoint y: 174, endPoint x: 286, endPoint y: 178, distance: 58.5
click at [158, 178] on div "[PERSON_NAME] V, TK03, 08:00 AM-08:45 AM, Hair Cut Men (Stylist) [PERSON_NAME] …" at bounding box center [158, 178] width 0 height 28
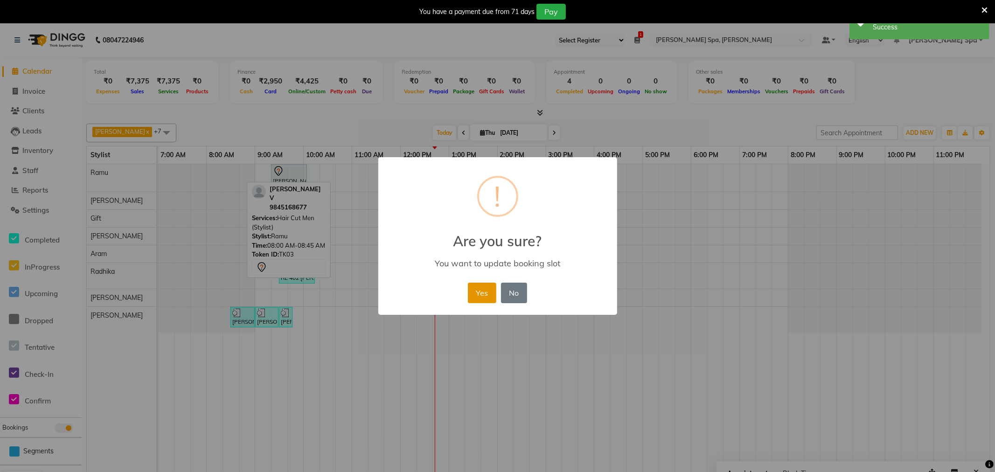
click at [475, 286] on button "Yes" at bounding box center [482, 293] width 28 height 21
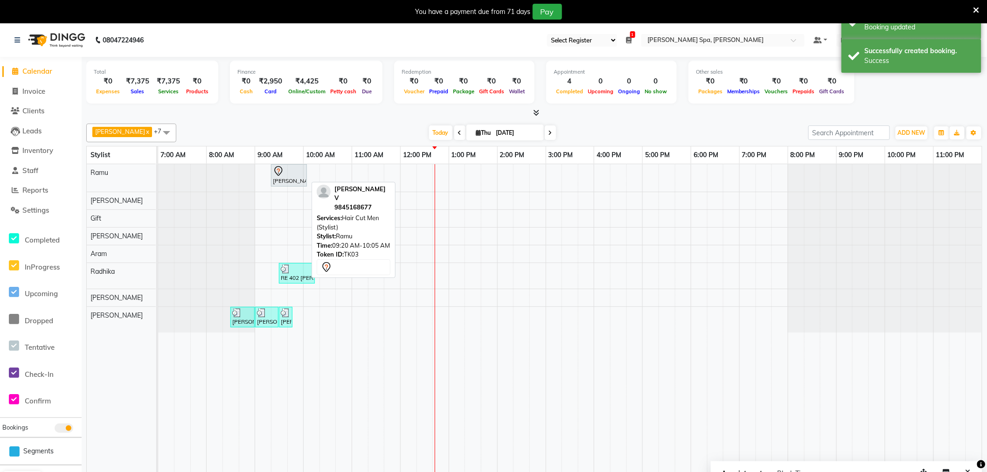
click at [284, 179] on div "[PERSON_NAME] V, TK03, 09:20 AM-10:05 AM, Hair Cut Men (Stylist)" at bounding box center [289, 176] width 34 height 20
click at [299, 170] on div at bounding box center [289, 171] width 32 height 11
select select "7"
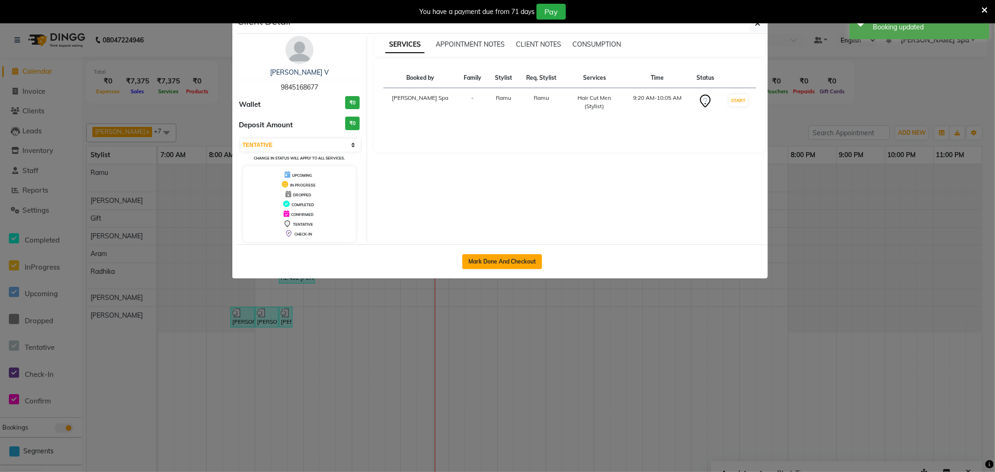
click at [493, 260] on button "Mark Done And Checkout" at bounding box center [502, 261] width 80 height 15
select select "8545"
select select "service"
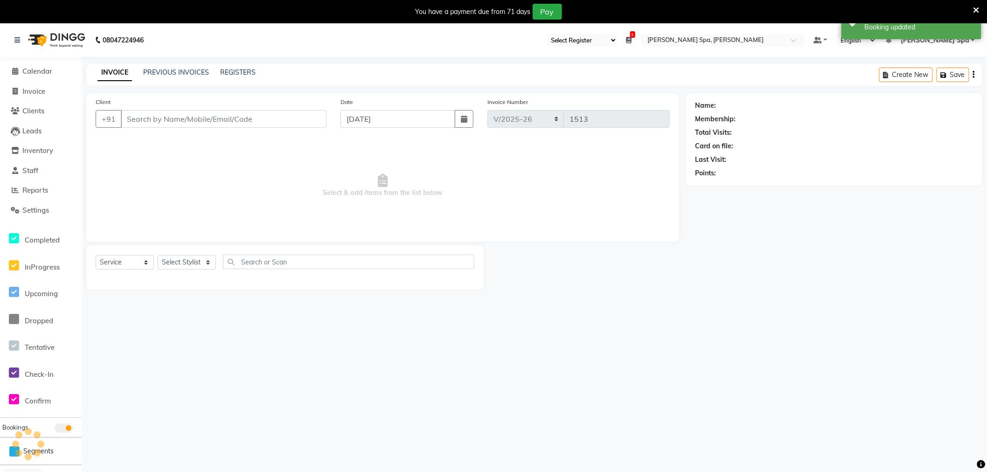
type input "9845168677"
select select "84952"
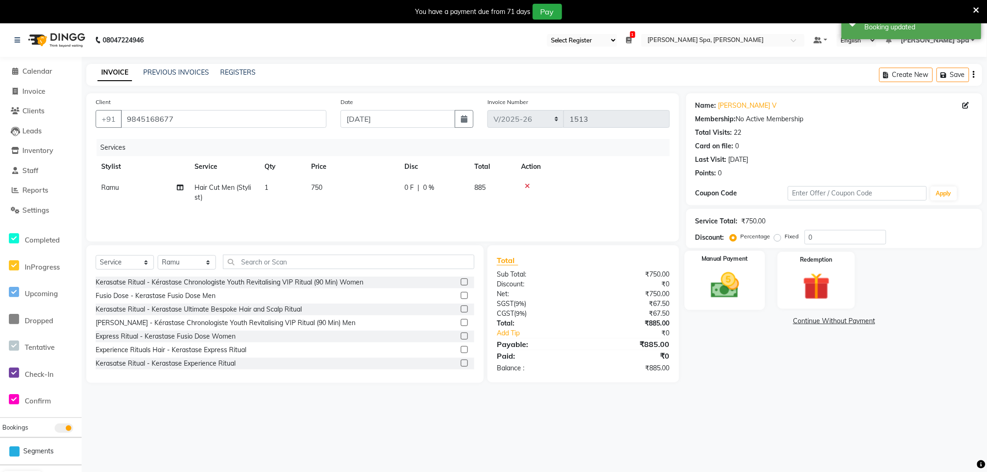
click at [737, 277] on img at bounding box center [725, 285] width 46 height 33
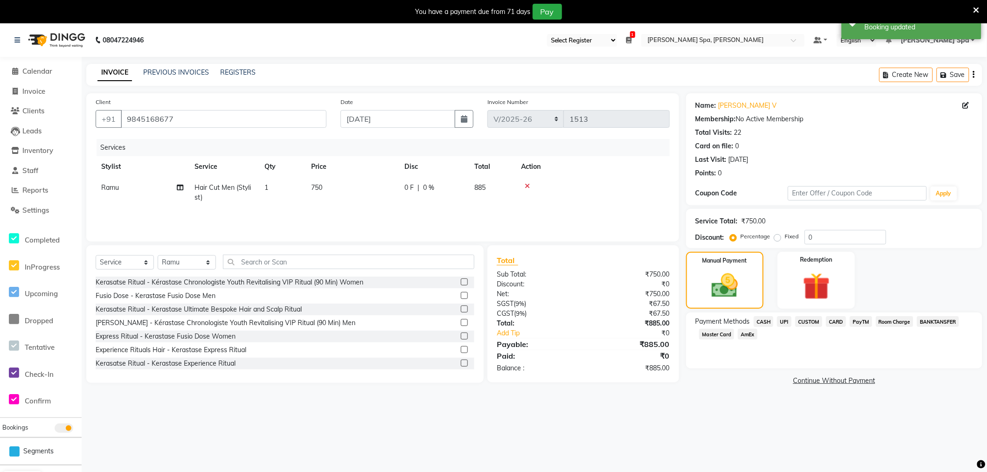
click at [765, 322] on span "CASH" at bounding box center [764, 321] width 20 height 11
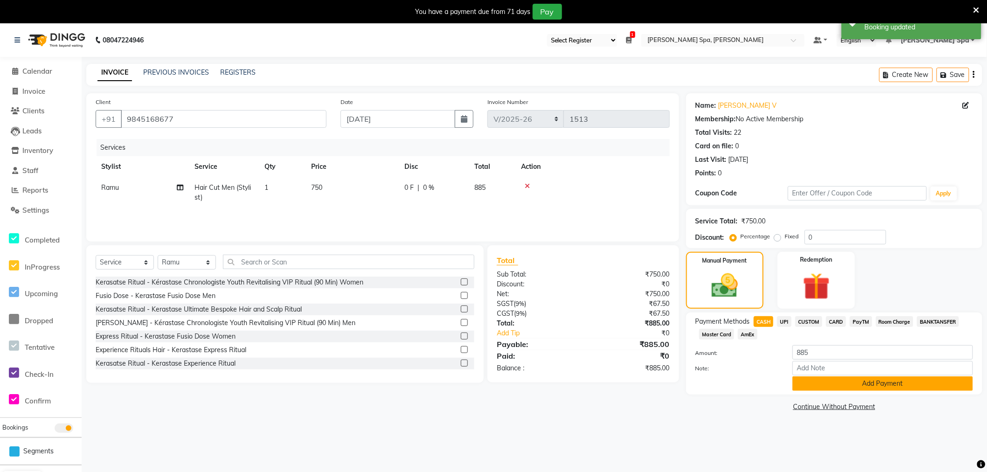
click at [831, 390] on button "Add Payment" at bounding box center [883, 384] width 181 height 14
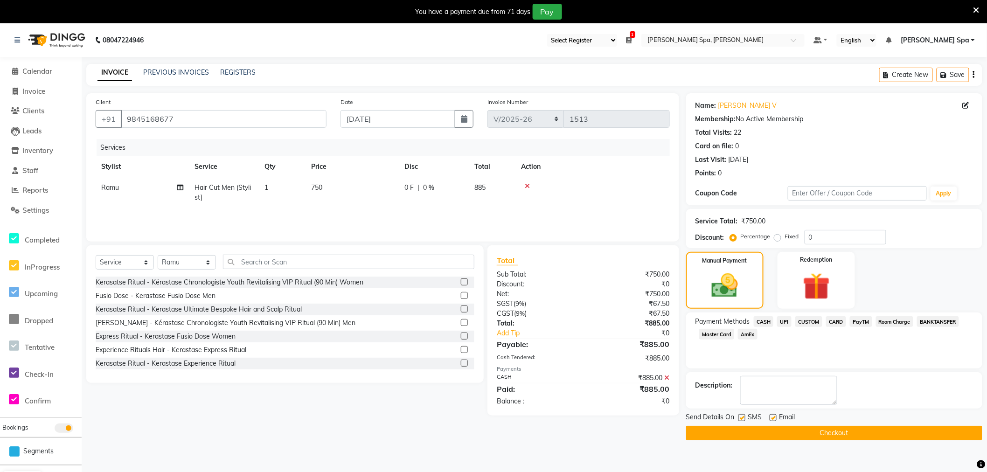
click at [830, 432] on button "Checkout" at bounding box center [834, 433] width 296 height 14
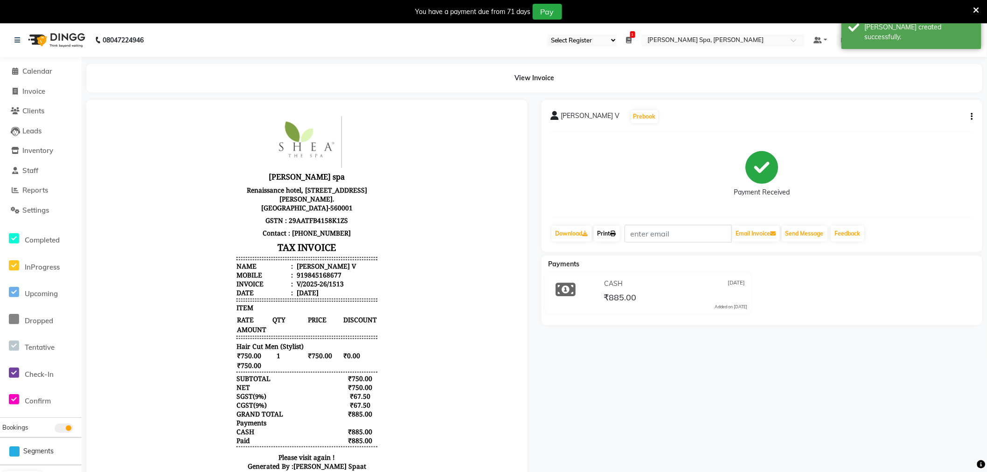
click at [609, 234] on link "Print" at bounding box center [607, 234] width 26 height 16
click at [38, 71] on span "Calendar" at bounding box center [37, 71] width 30 height 9
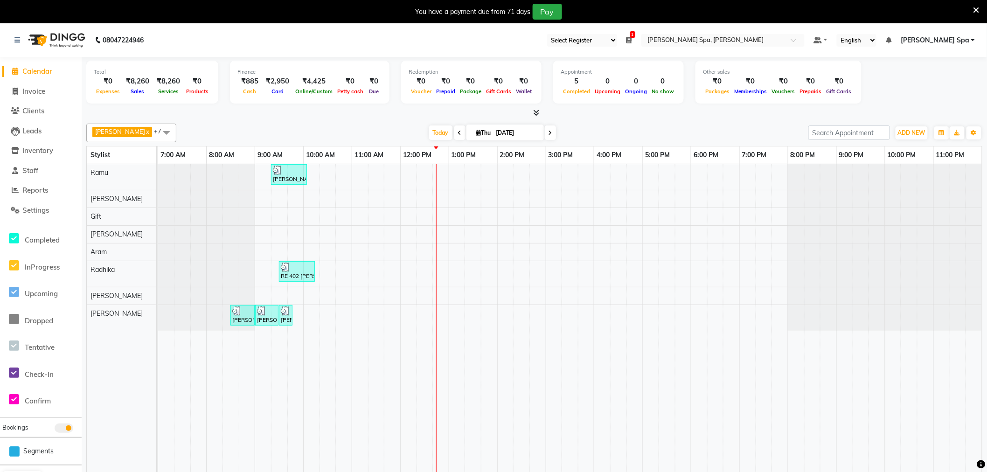
drag, startPoint x: 271, startPoint y: 323, endPoint x: 324, endPoint y: 322, distance: 53.7
click at [324, 322] on div "[PERSON_NAME] V, TK03, 09:20 AM-10:05 AM, Hair Cut Men (Stylist) RE 402 [PERSON…" at bounding box center [570, 324] width 824 height 321
click at [974, 10] on icon at bounding box center [977, 10] width 6 height 8
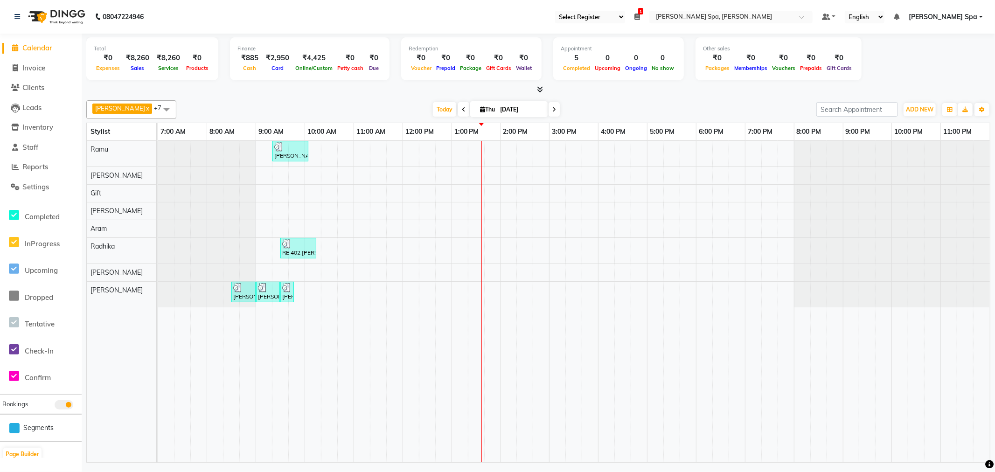
click at [430, 153] on div "[PERSON_NAME] V, TK03, 09:20 AM-10:05 AM, Hair Cut Men (Stylist) RE 402 [PERSON…" at bounding box center [574, 301] width 832 height 321
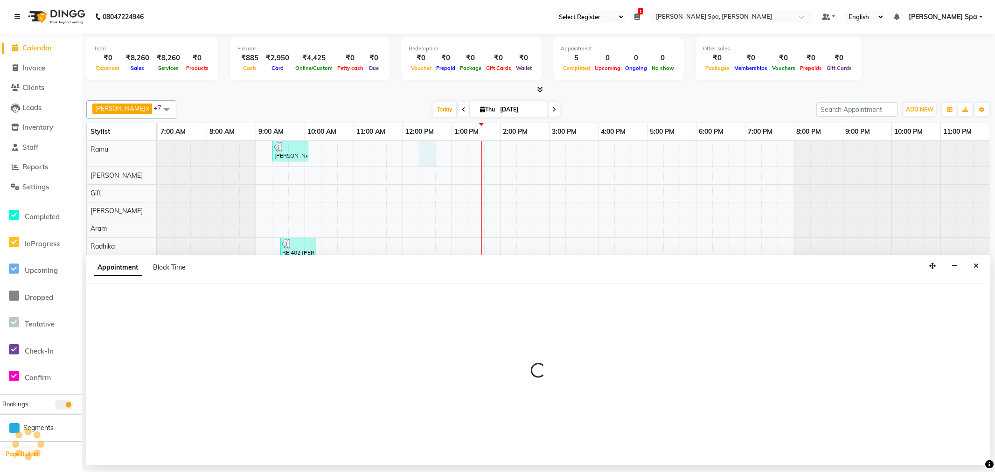
select select "84952"
select select "735"
select select "tentative"
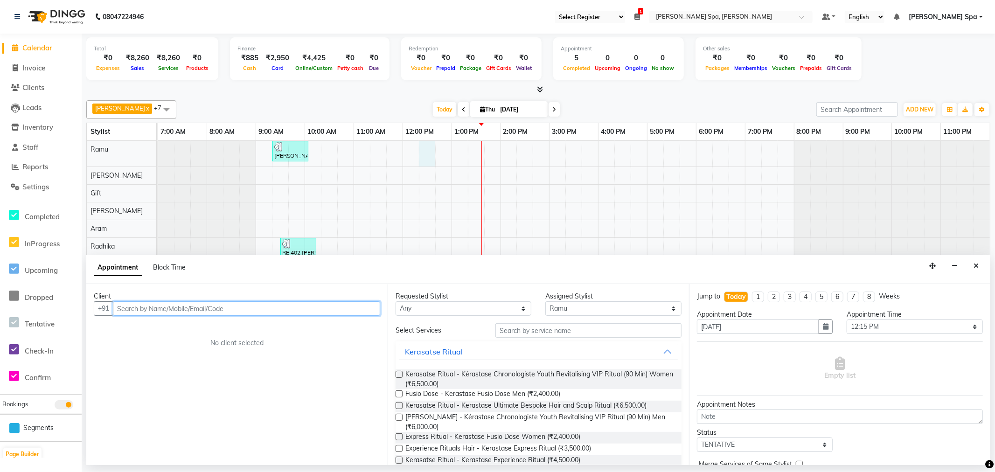
click at [203, 309] on input "text" at bounding box center [246, 308] width 267 height 14
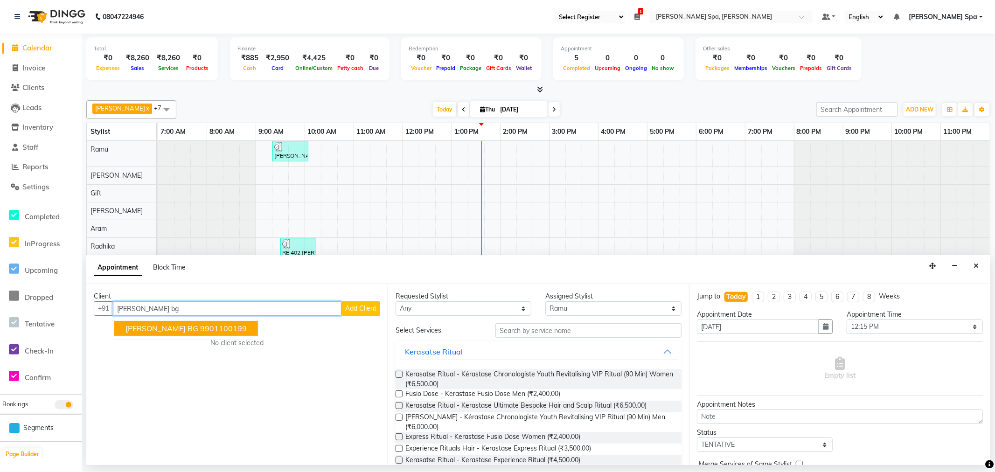
click at [195, 333] on span "[PERSON_NAME] BG" at bounding box center [162, 328] width 73 height 9
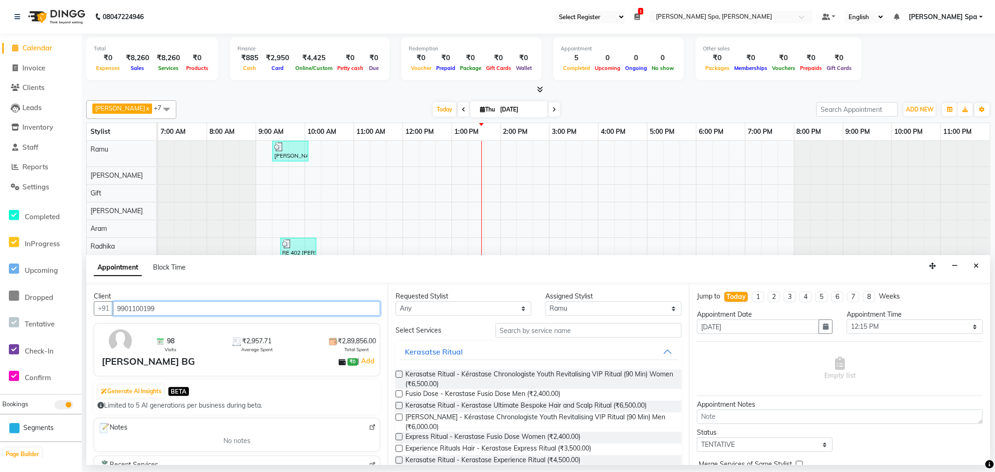
type input "9901100199"
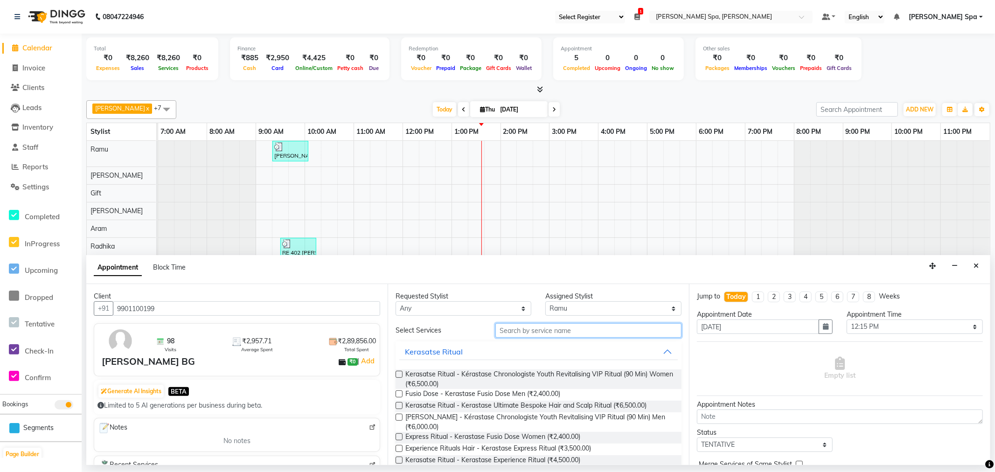
click at [542, 334] on input "text" at bounding box center [589, 330] width 186 height 14
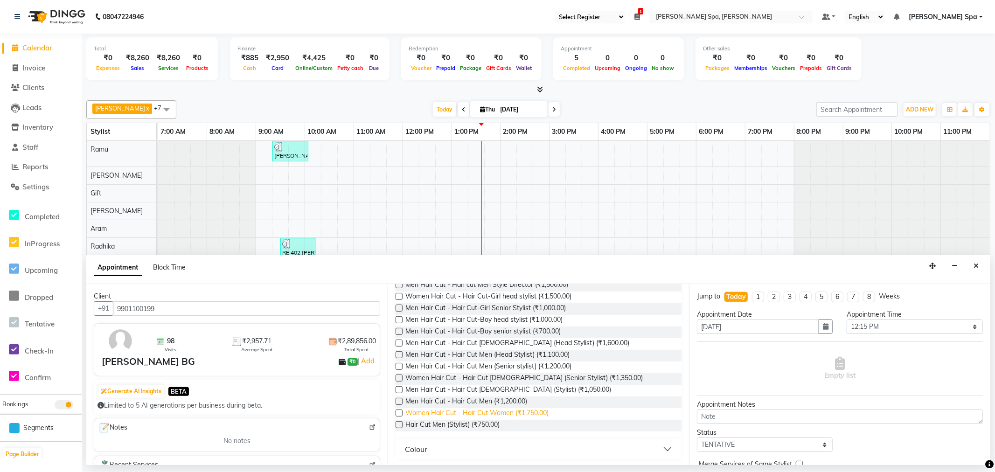
scroll to position [114, 0]
type input "hair cut"
click at [475, 425] on span "Hair Cut Men (Stylist) (₹750.00)" at bounding box center [452, 425] width 94 height 12
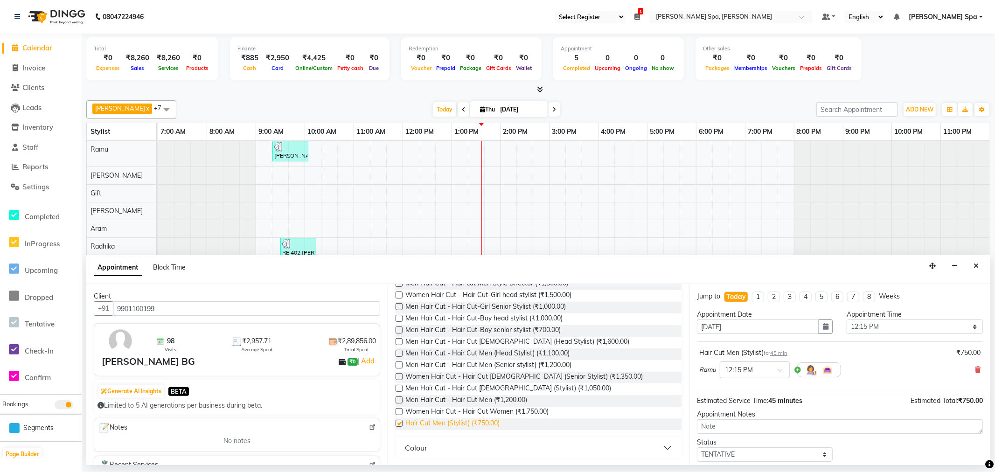
checkbox input "false"
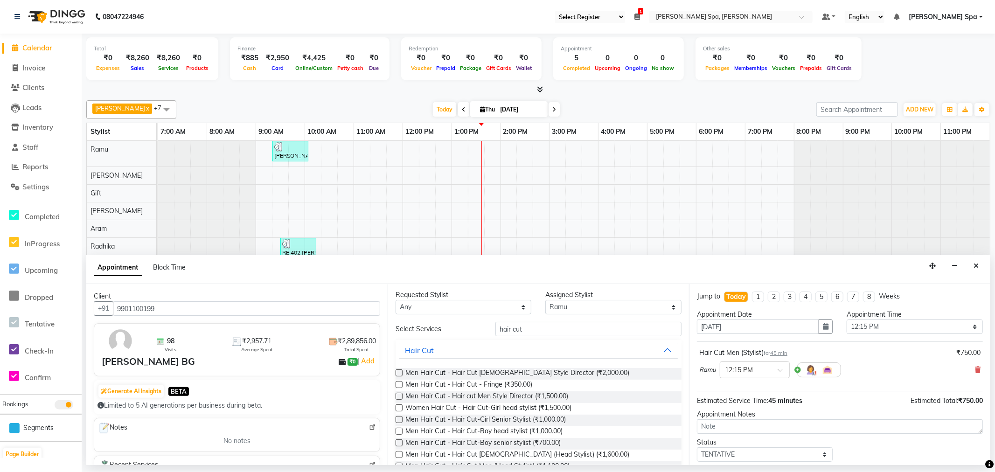
scroll to position [0, 0]
click at [586, 309] on select "Select [PERSON_NAME] Bem Gift [PERSON_NAME] Radhika [PERSON_NAME] [PERSON_NAME]…" at bounding box center [613, 308] width 136 height 14
click at [545, 301] on select "Select [PERSON_NAME] Bem Gift [PERSON_NAME] Radhika [PERSON_NAME] [PERSON_NAME]…" at bounding box center [613, 308] width 136 height 14
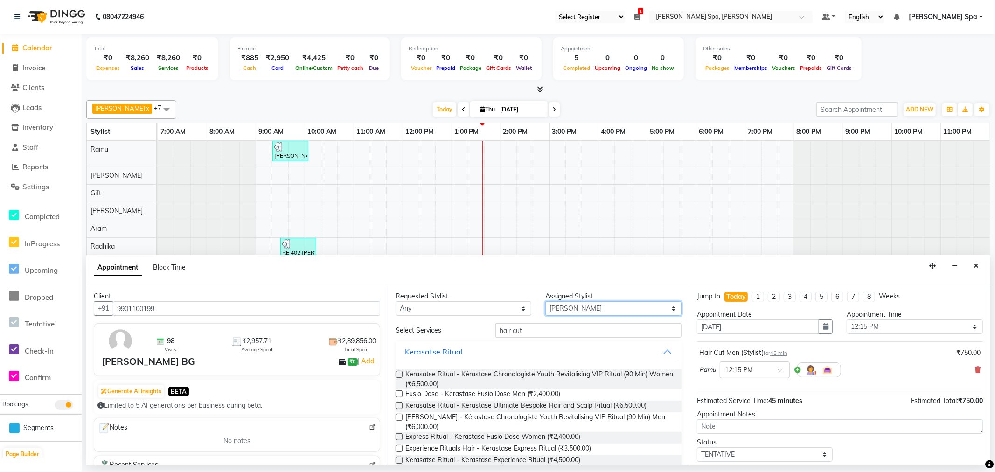
click at [574, 314] on select "Select [PERSON_NAME] Bem Gift [PERSON_NAME] Radhika [PERSON_NAME] [PERSON_NAME]…" at bounding box center [613, 308] width 136 height 14
click at [545, 301] on select "Select [PERSON_NAME] Bem Gift [PERSON_NAME] Radhika [PERSON_NAME] [PERSON_NAME]…" at bounding box center [613, 308] width 136 height 14
click at [582, 308] on select "Select [PERSON_NAME] Bem Gift [PERSON_NAME] Radhika [PERSON_NAME] [PERSON_NAME]…" at bounding box center [613, 308] width 136 height 14
select select "84954"
click at [545, 301] on select "Select [PERSON_NAME] Bem Gift [PERSON_NAME] Radhika [PERSON_NAME] [PERSON_NAME]…" at bounding box center [613, 308] width 136 height 14
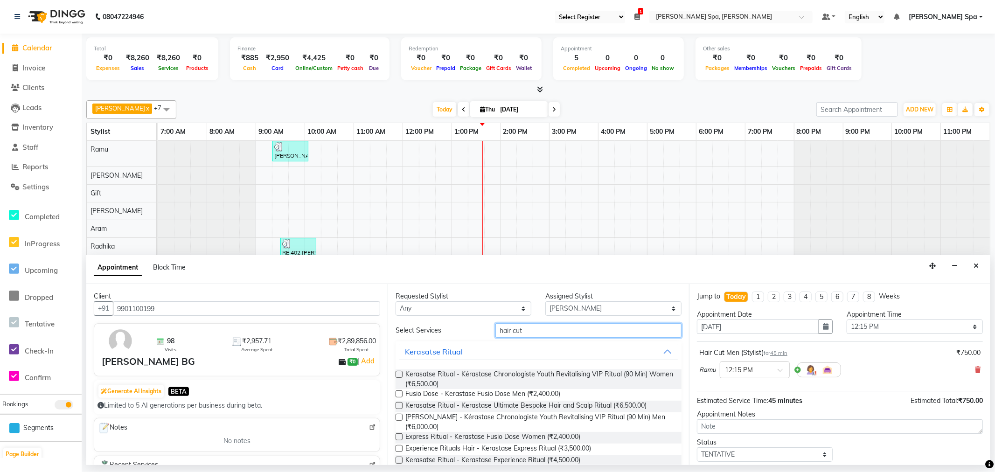
drag, startPoint x: 543, startPoint y: 336, endPoint x: 438, endPoint y: 324, distance: 106.2
click at [438, 324] on div "Select Services hair cut" at bounding box center [539, 330] width 300 height 14
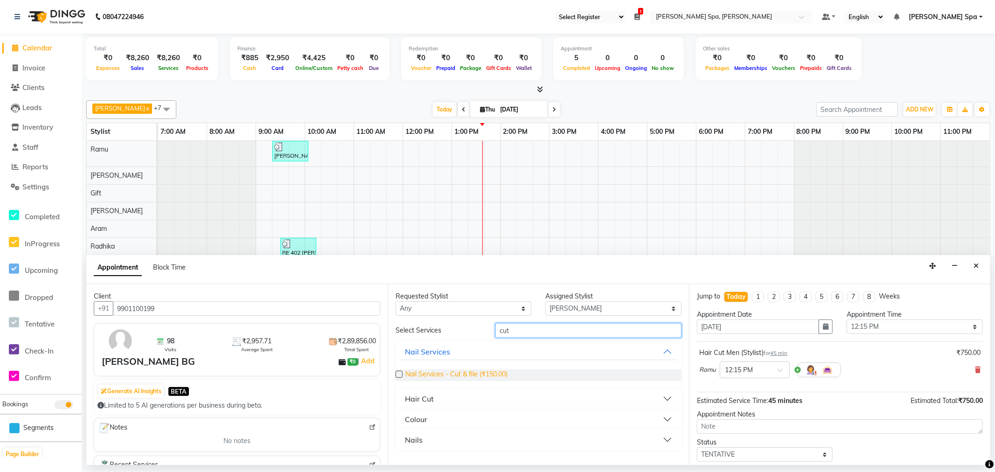
type input "cut"
click at [486, 377] on span "Nail Services - Cut & file (₹150.00)" at bounding box center [456, 376] width 102 height 12
checkbox input "false"
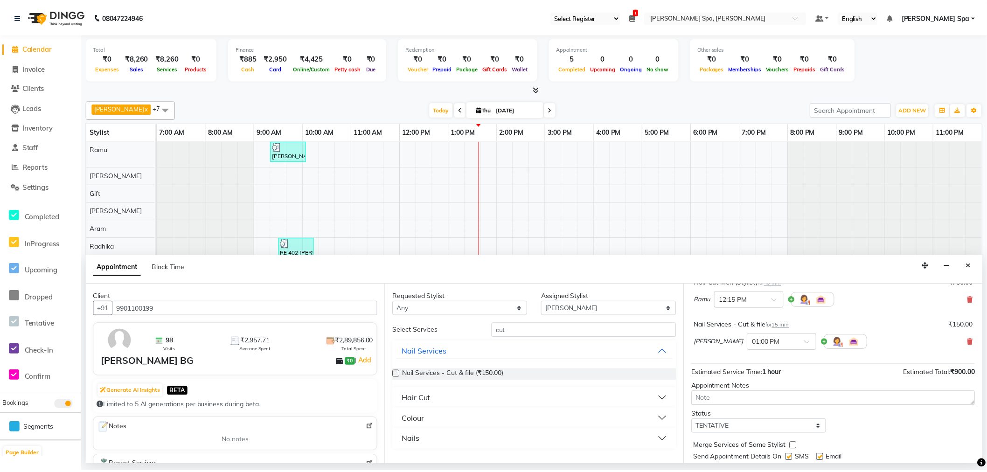
scroll to position [98, 0]
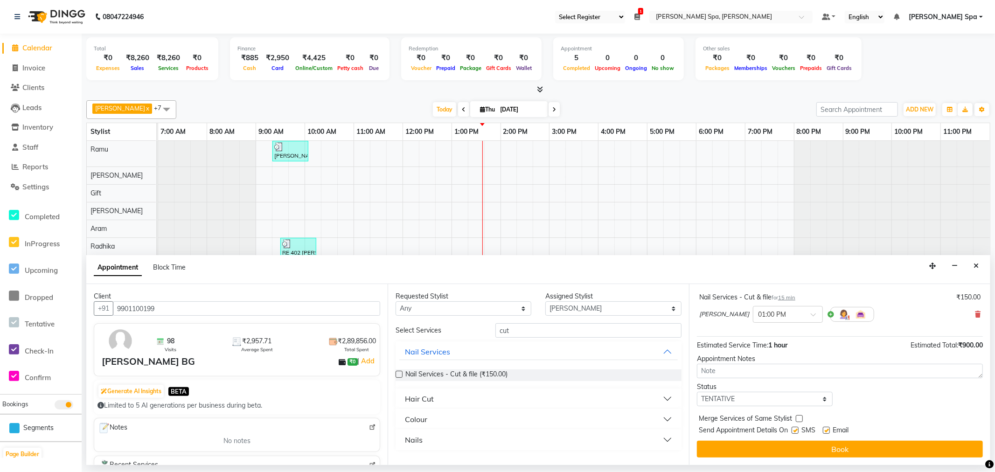
click at [813, 441] on button "Book" at bounding box center [840, 449] width 286 height 17
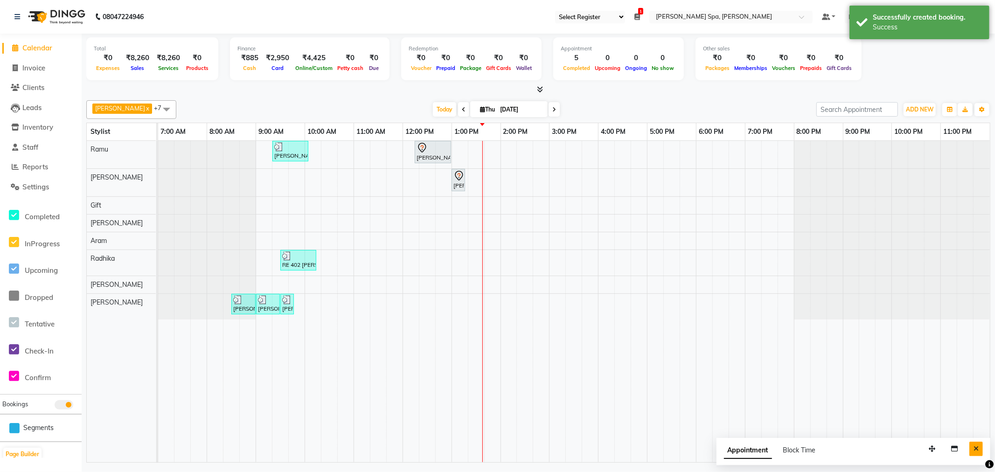
click at [974, 447] on icon "Close" at bounding box center [976, 449] width 5 height 7
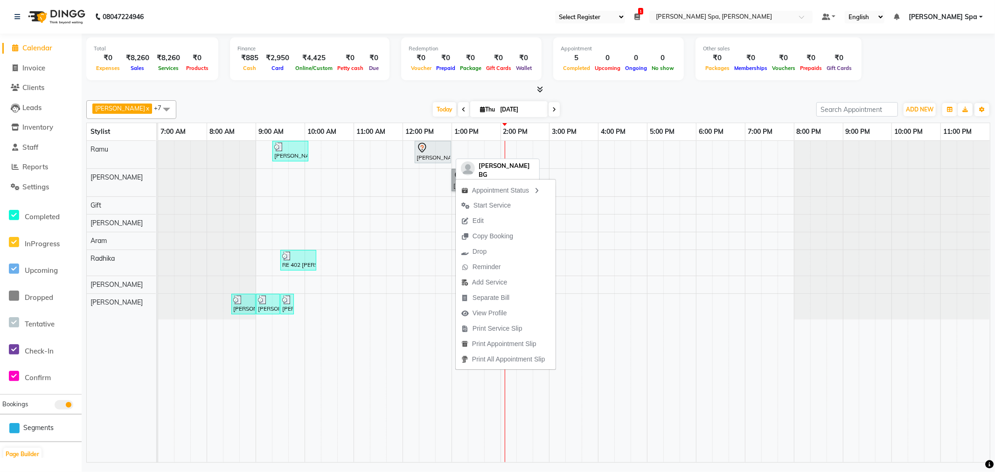
click at [434, 146] on div at bounding box center [433, 147] width 33 height 11
select select "7"
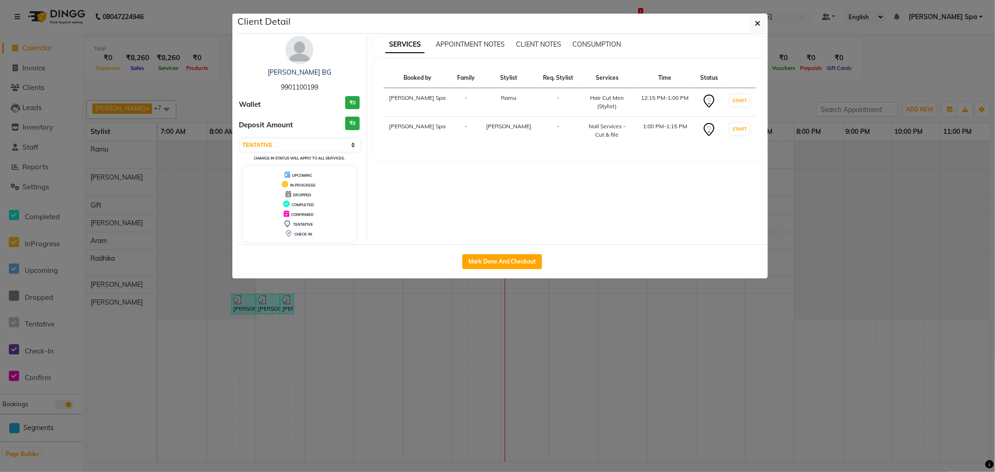
click at [486, 253] on div "Mark Done And Checkout" at bounding box center [502, 261] width 531 height 34
click at [490, 259] on button "Mark Done And Checkout" at bounding box center [502, 261] width 80 height 15
select select "service"
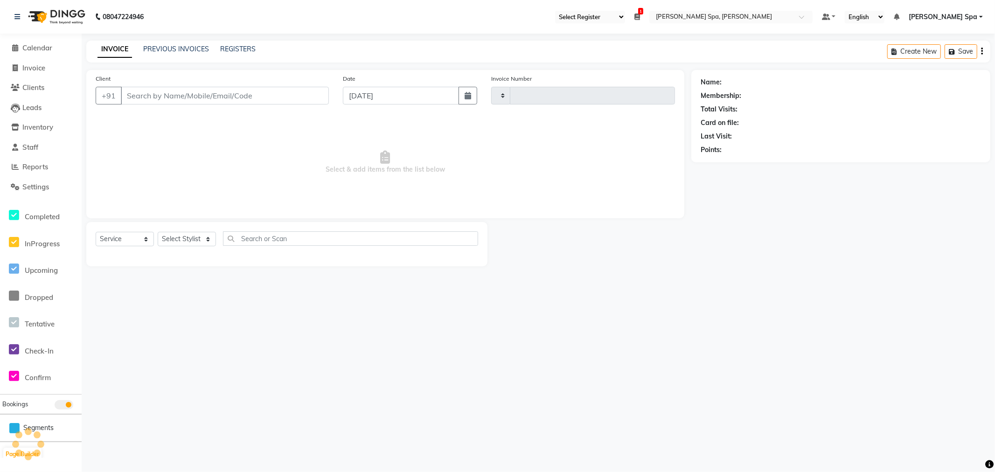
type input "1514"
select select "8545"
type input "9901100199"
select select "84954"
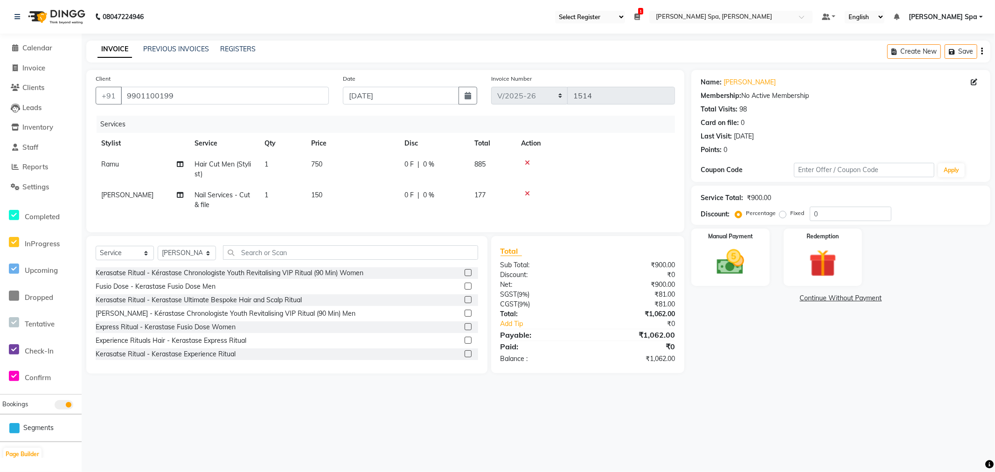
click at [265, 196] on span "1" at bounding box center [267, 195] width 4 height 8
select select "84954"
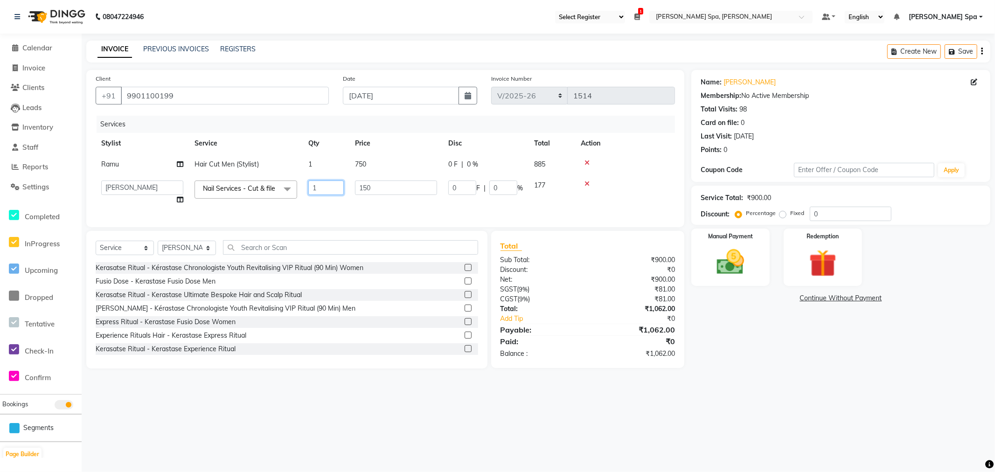
click at [321, 189] on input "1" at bounding box center [325, 188] width 35 height 14
type input "2"
click at [358, 204] on td "150" at bounding box center [395, 192] width 93 height 35
select select "84954"
click at [744, 255] on img at bounding box center [730, 262] width 47 height 33
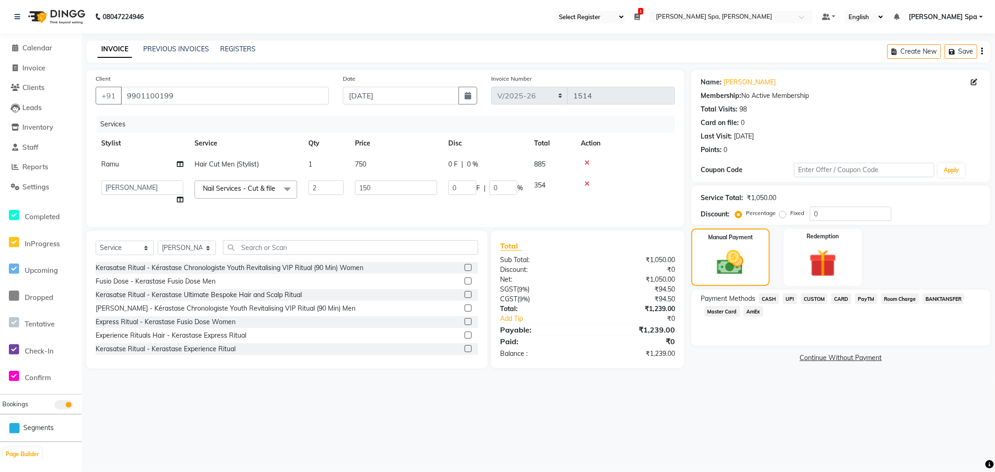
click at [771, 294] on span "CASH" at bounding box center [769, 298] width 20 height 11
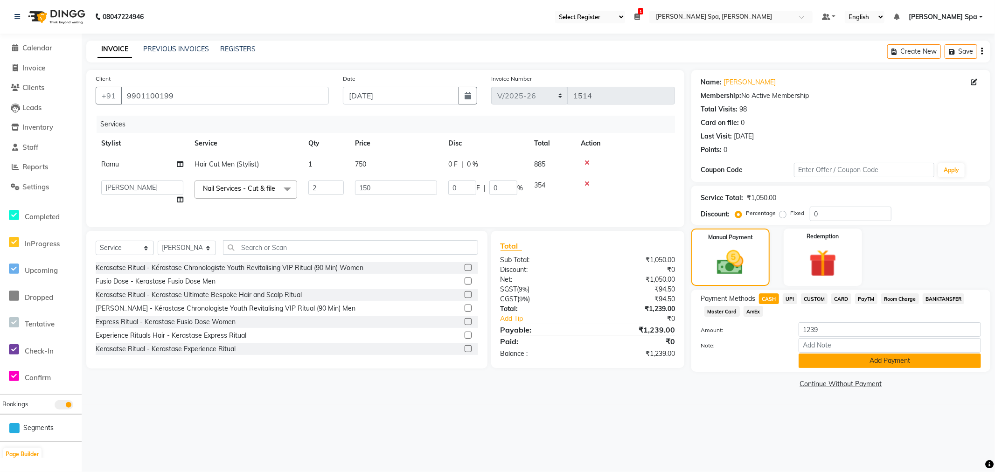
click at [846, 367] on button "Add Payment" at bounding box center [890, 361] width 182 height 14
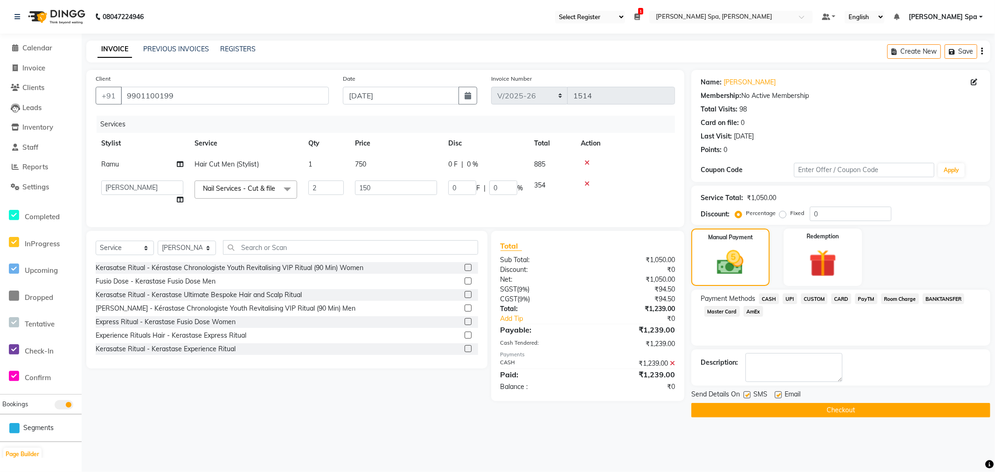
click at [777, 393] on label at bounding box center [778, 394] width 7 height 7
click at [777, 393] on input "checkbox" at bounding box center [778, 395] width 6 height 6
checkbox input "false"
click at [789, 406] on button "Checkout" at bounding box center [840, 410] width 299 height 14
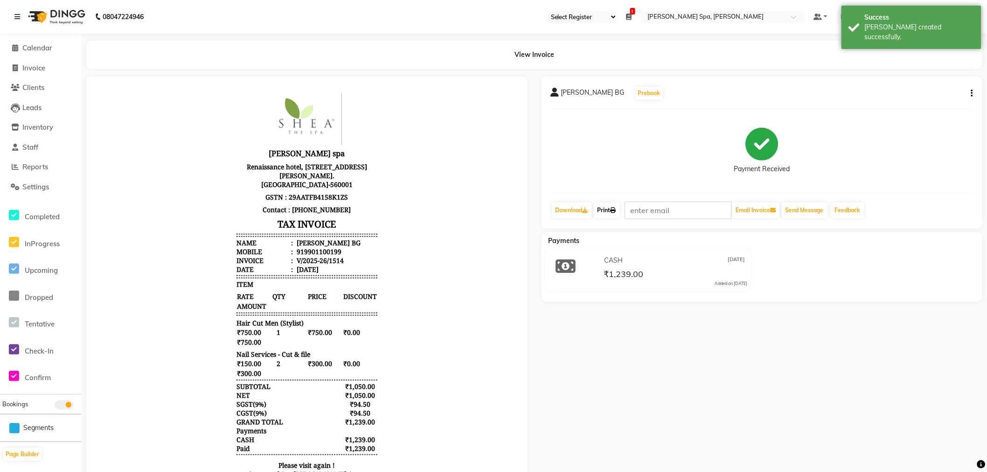
click at [608, 208] on link "Print" at bounding box center [607, 210] width 26 height 16
